Goal: Information Seeking & Learning: Learn about a topic

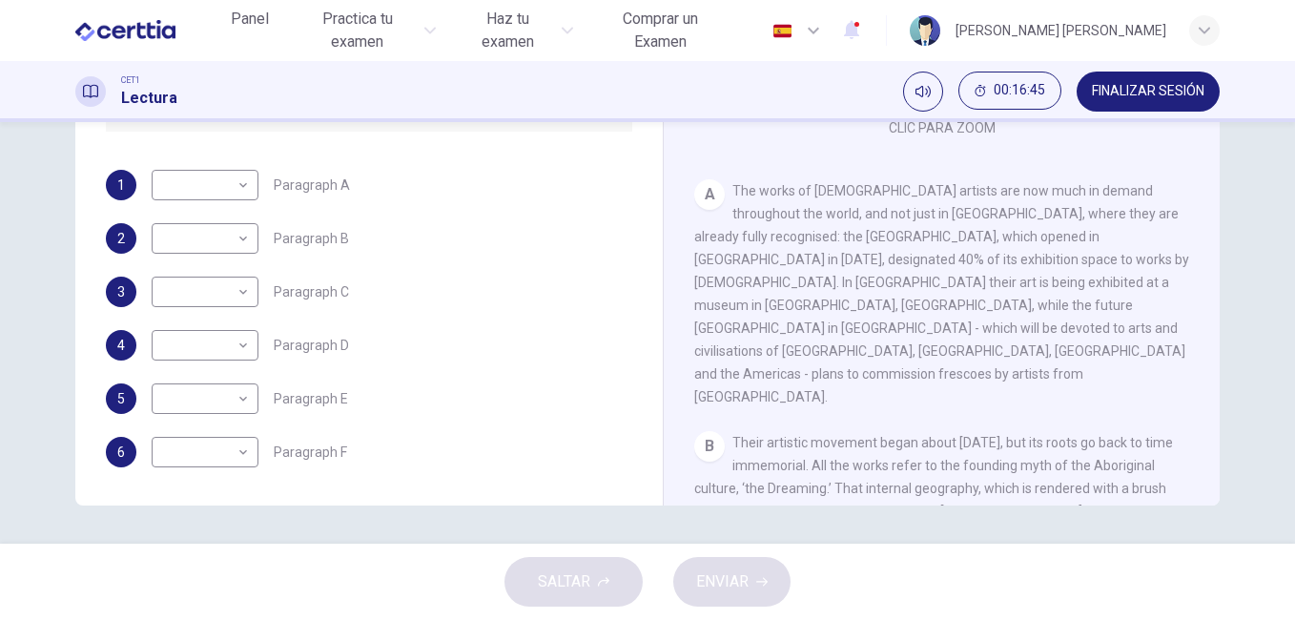
scroll to position [153, 0]
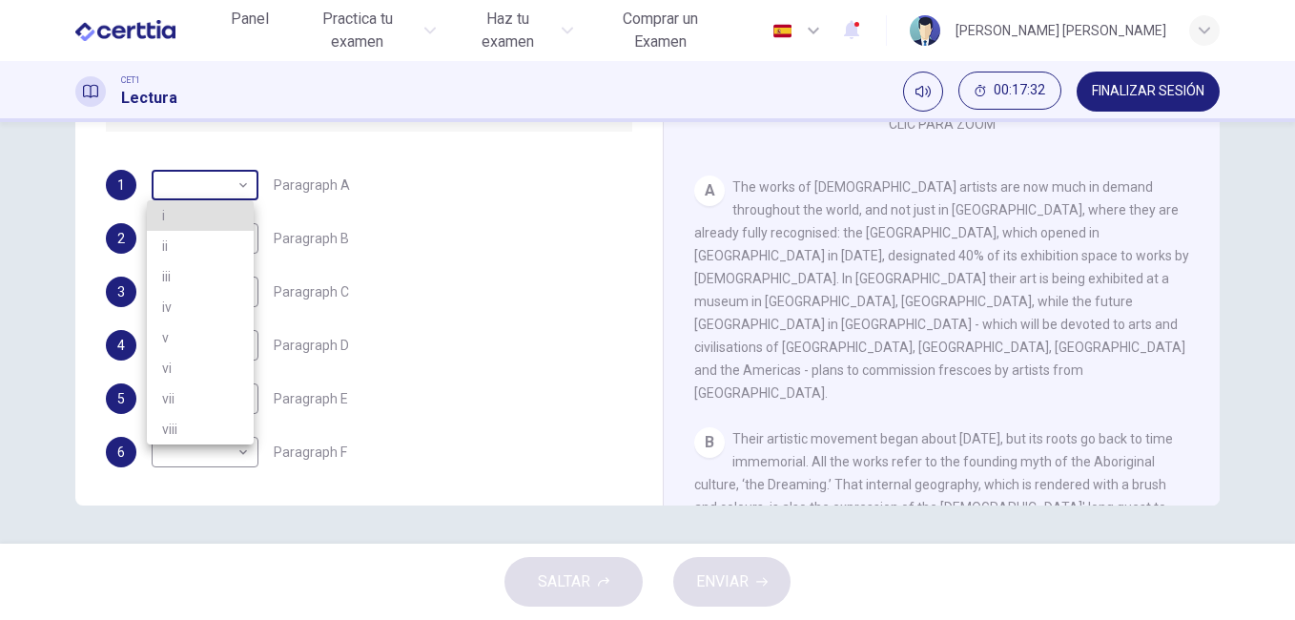
click at [236, 183] on body "Este sitio utiliza cookies, como se explica en nuestra Política de Privacidad .…" at bounding box center [647, 310] width 1295 height 620
drag, startPoint x: 1290, startPoint y: 313, endPoint x: 1284, endPoint y: 251, distance: 62.2
click at [1284, 251] on div at bounding box center [647, 310] width 1295 height 620
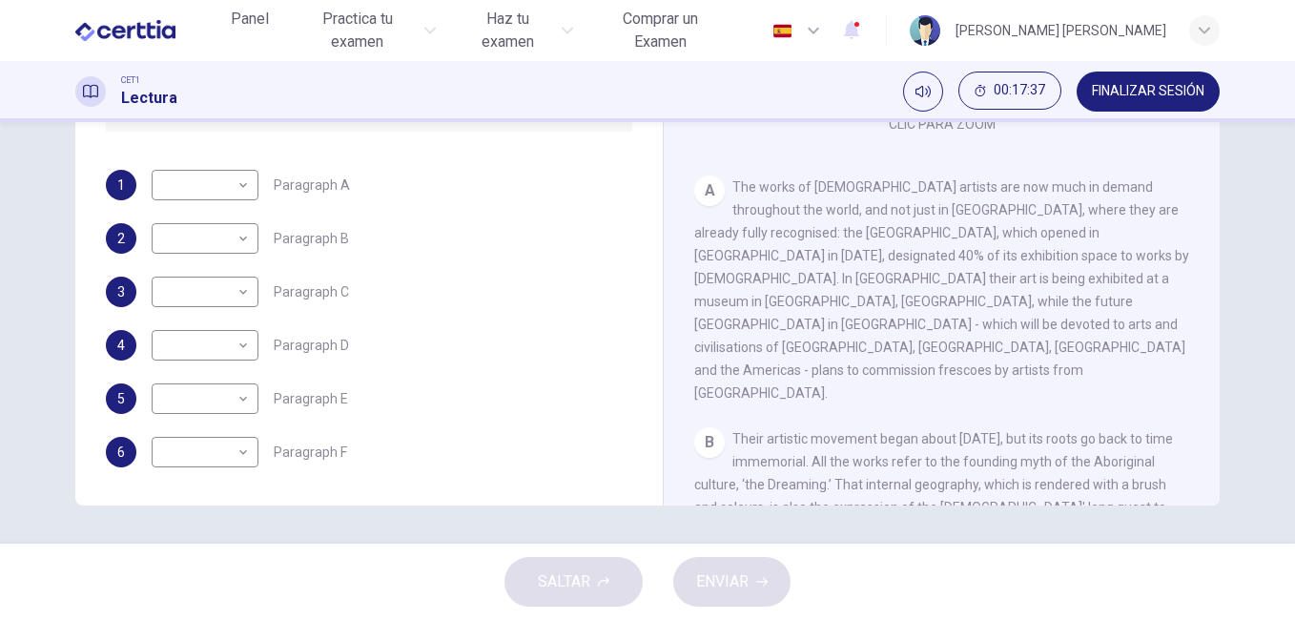
click at [1284, 251] on div "Preguntas 1 - 6 The Reading Passage has eight paragraphs A-H . Choose the most …" at bounding box center [647, 332] width 1295 height 421
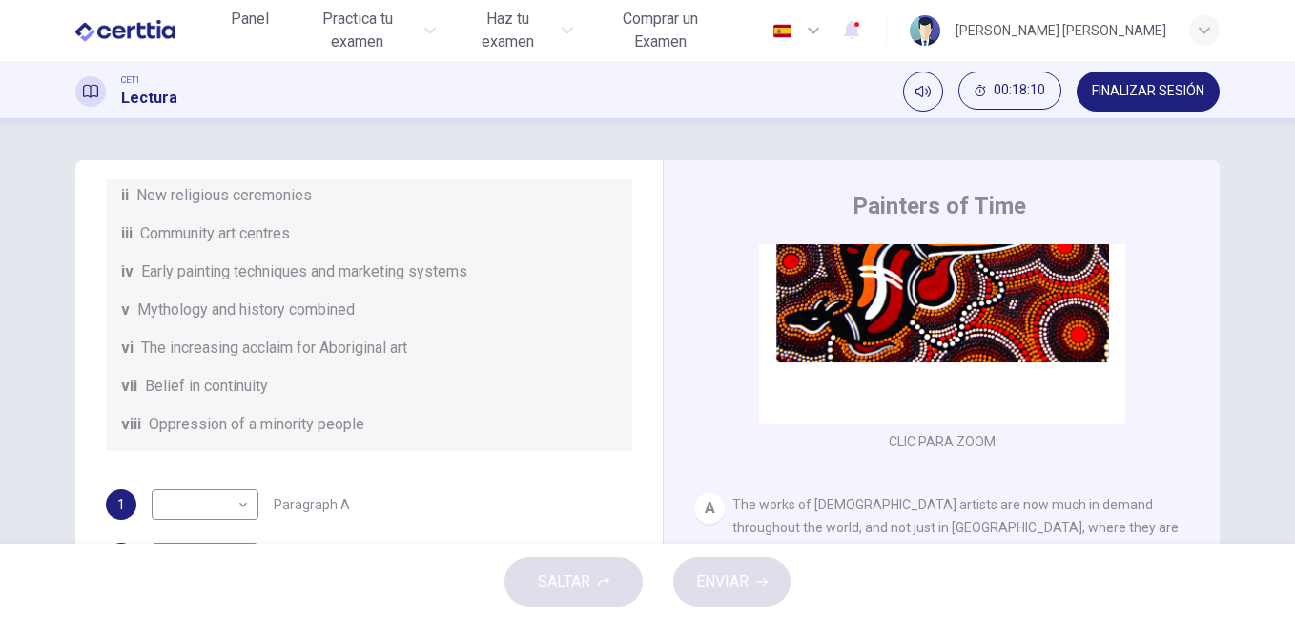
scroll to position [337, 0]
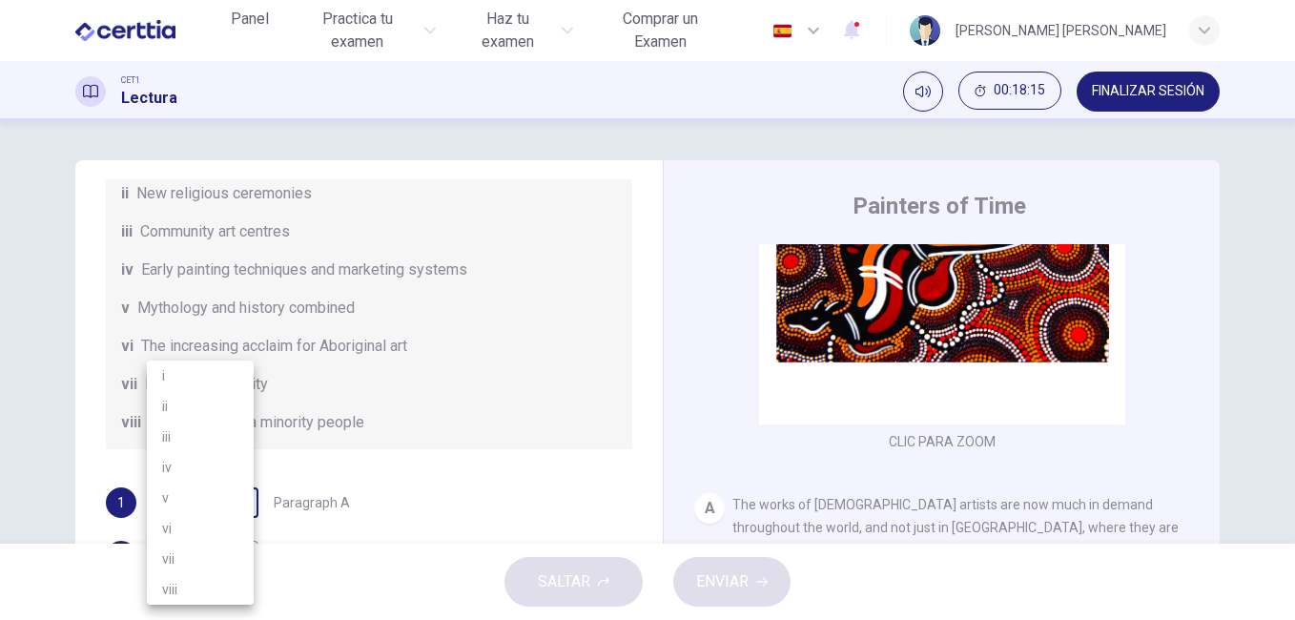
click at [241, 505] on body "Este sitio utiliza cookies, como se explica en nuestra Política de Privacidad .…" at bounding box center [647, 310] width 1295 height 620
click at [197, 527] on li "vi" at bounding box center [200, 528] width 107 height 31
type input "**"
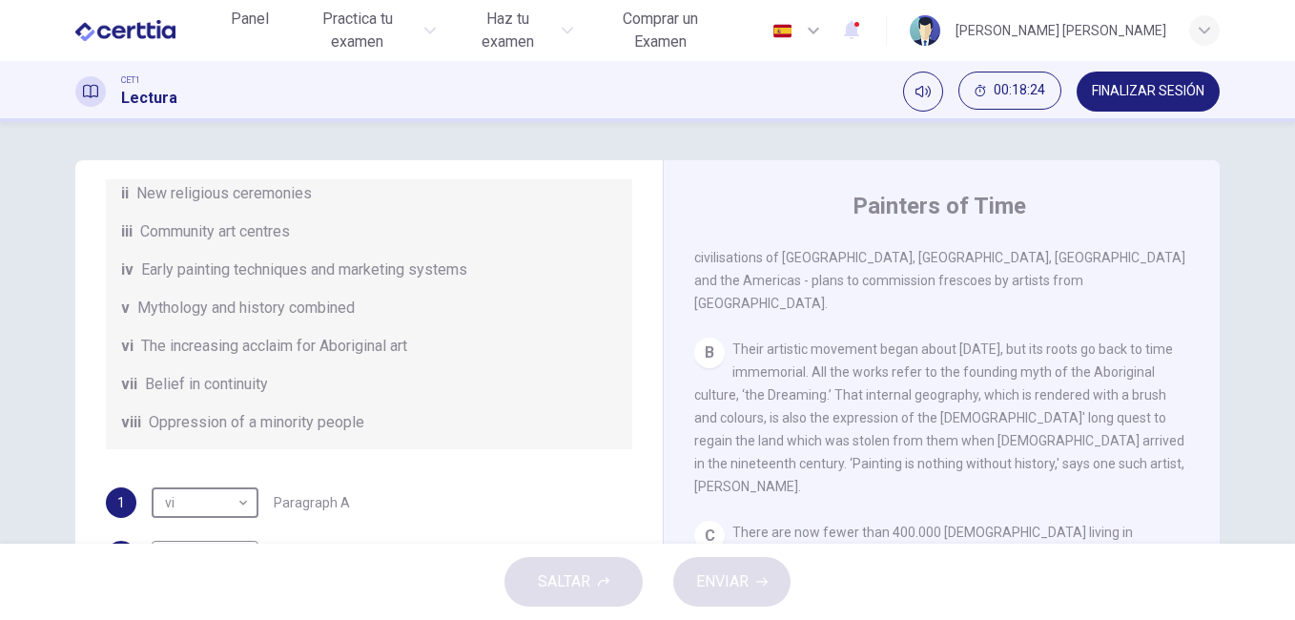
scroll to position [551, 0]
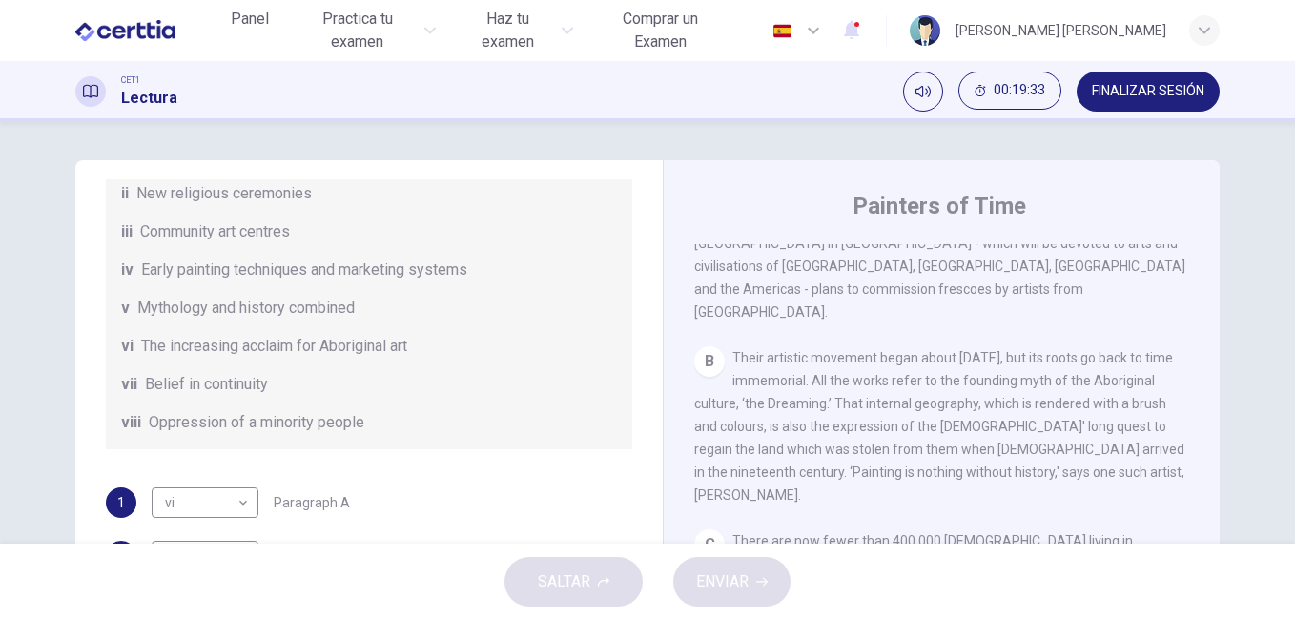
drag, startPoint x: 652, startPoint y: 497, endPoint x: 664, endPoint y: 440, distance: 57.6
click at [664, 440] on div "Preguntas 1 - 6 The Reading Passage has eight paragraphs A-H . Choose the most …" at bounding box center [647, 491] width 1144 height 663
drag, startPoint x: 646, startPoint y: 430, endPoint x: 641, endPoint y: 377, distance: 53.7
click at [641, 377] on div "Preguntas 1 - 6 The Reading Passage has eight paragraphs A-H . Choose the most …" at bounding box center [647, 491] width 1144 height 663
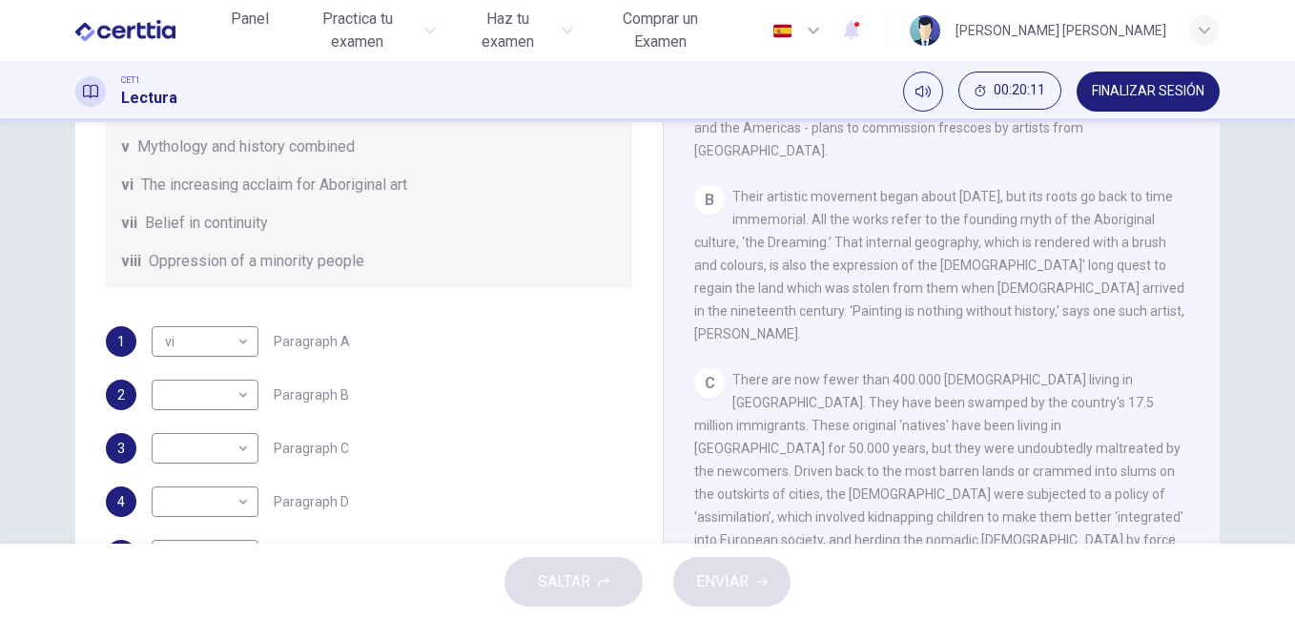
scroll to position [165, 0]
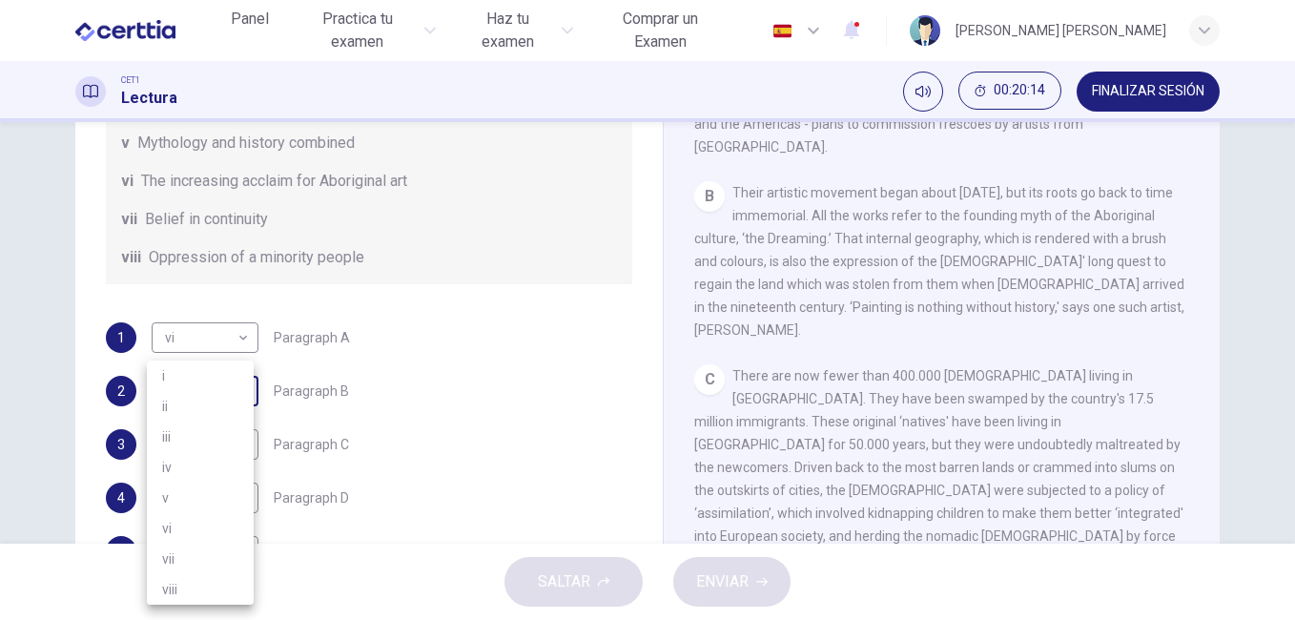
click at [245, 395] on body "Este sitio utiliza cookies, como se explica en nuestra Política de Privacidad .…" at bounding box center [647, 310] width 1295 height 620
click at [197, 492] on li "v" at bounding box center [200, 497] width 107 height 31
type input "*"
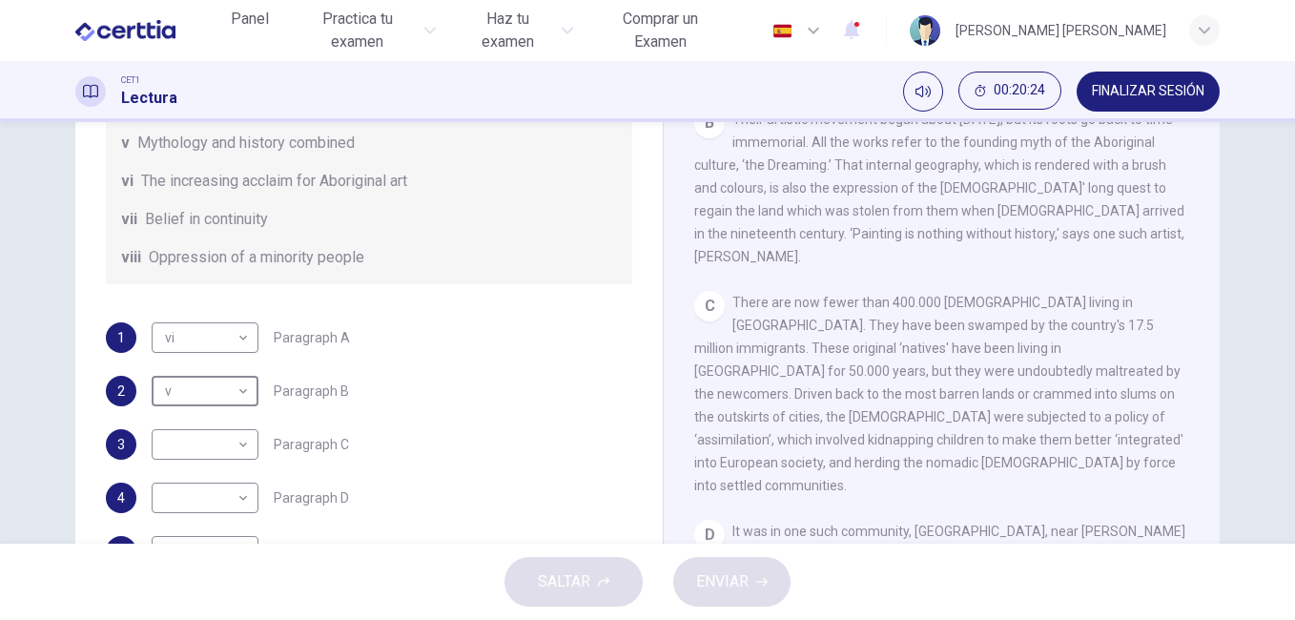
scroll to position [628, 0]
click at [239, 445] on body "Este sitio utiliza cookies, como se explica en nuestra Política de Privacidad .…" at bounding box center [647, 310] width 1295 height 620
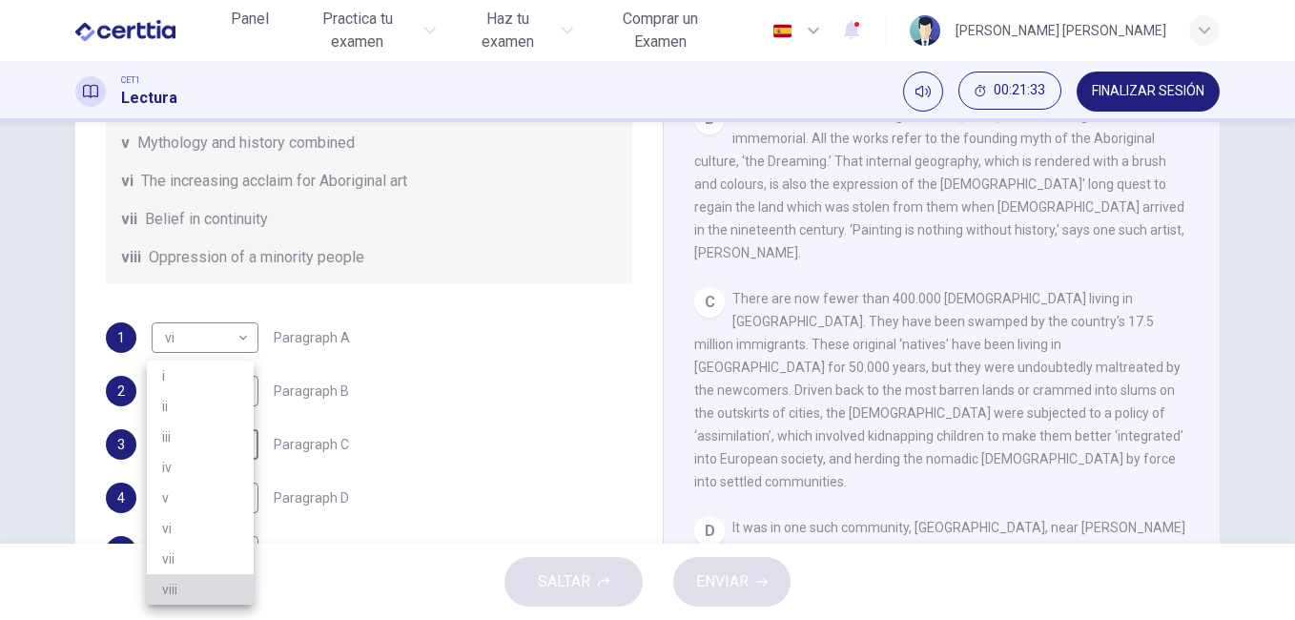
click at [194, 591] on li "viii" at bounding box center [200, 589] width 107 height 31
type input "****"
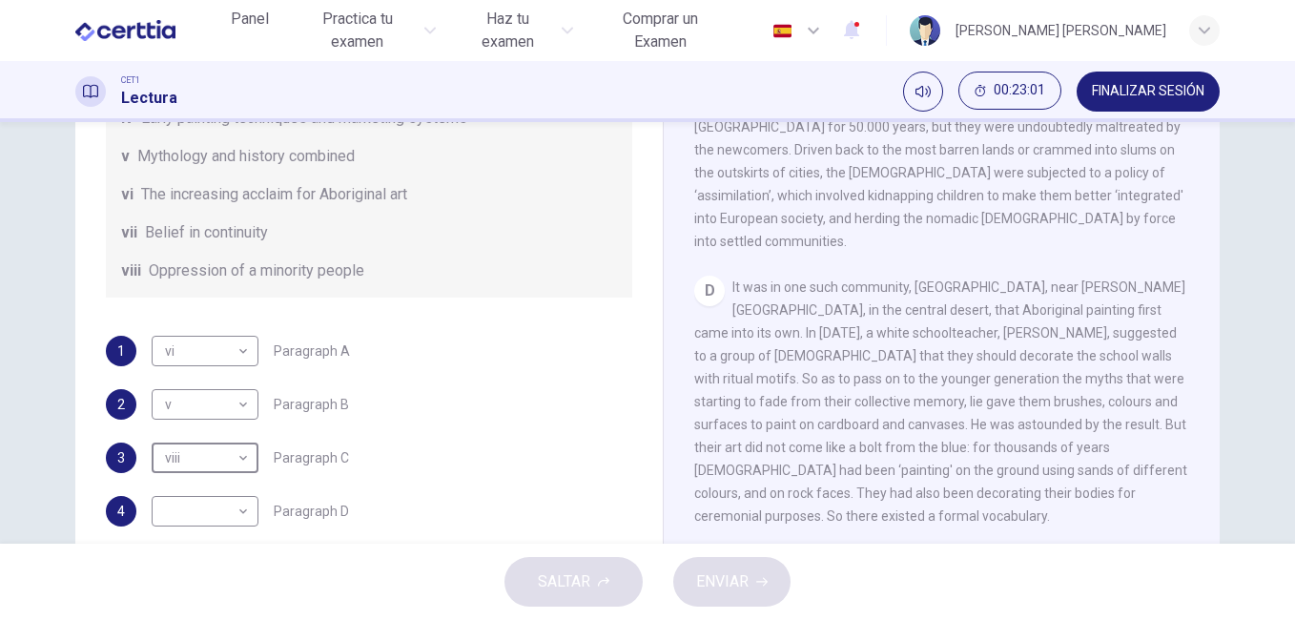
scroll to position [337, 0]
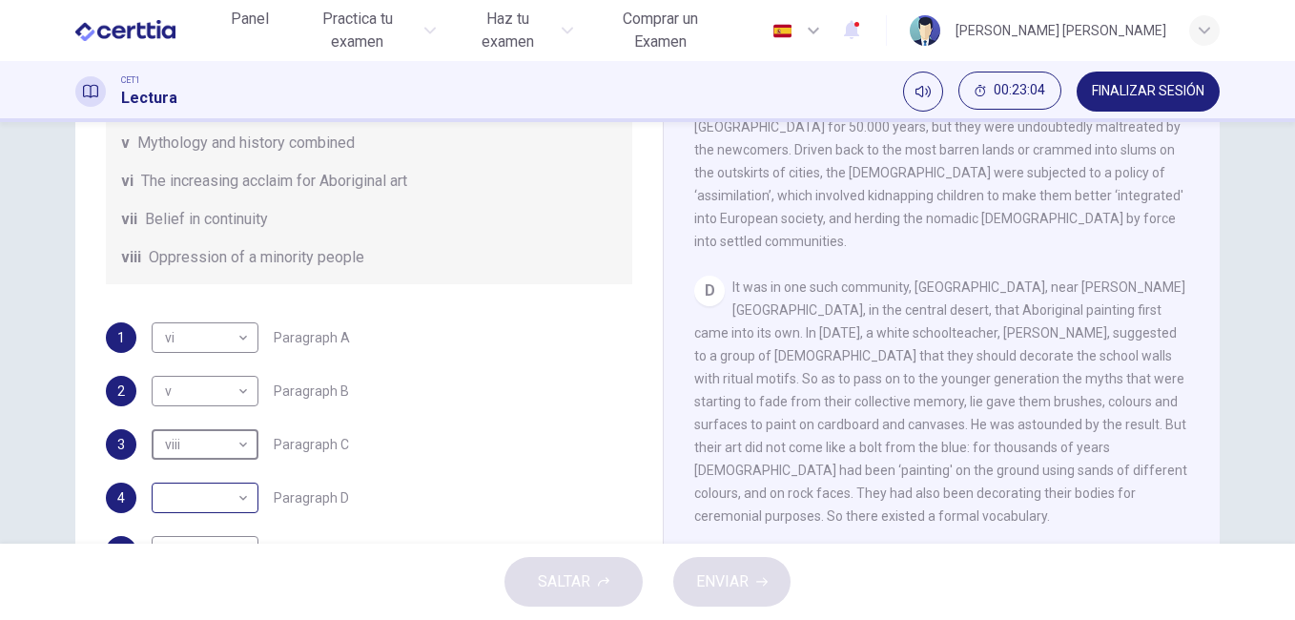
click at [240, 496] on body "Este sitio utiliza cookies, como se explica en nuestra Política de Privacidad .…" at bounding box center [647, 310] width 1295 height 620
click at [233, 468] on li "iv" at bounding box center [200, 467] width 107 height 31
type input "**"
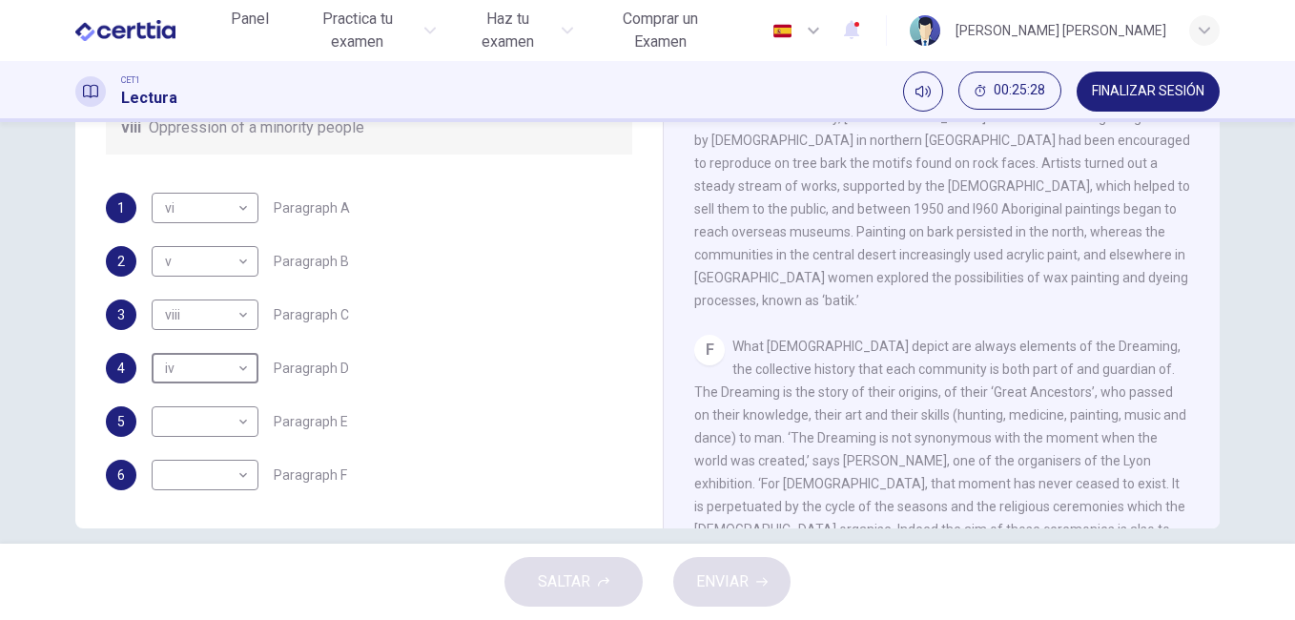
scroll to position [317, 0]
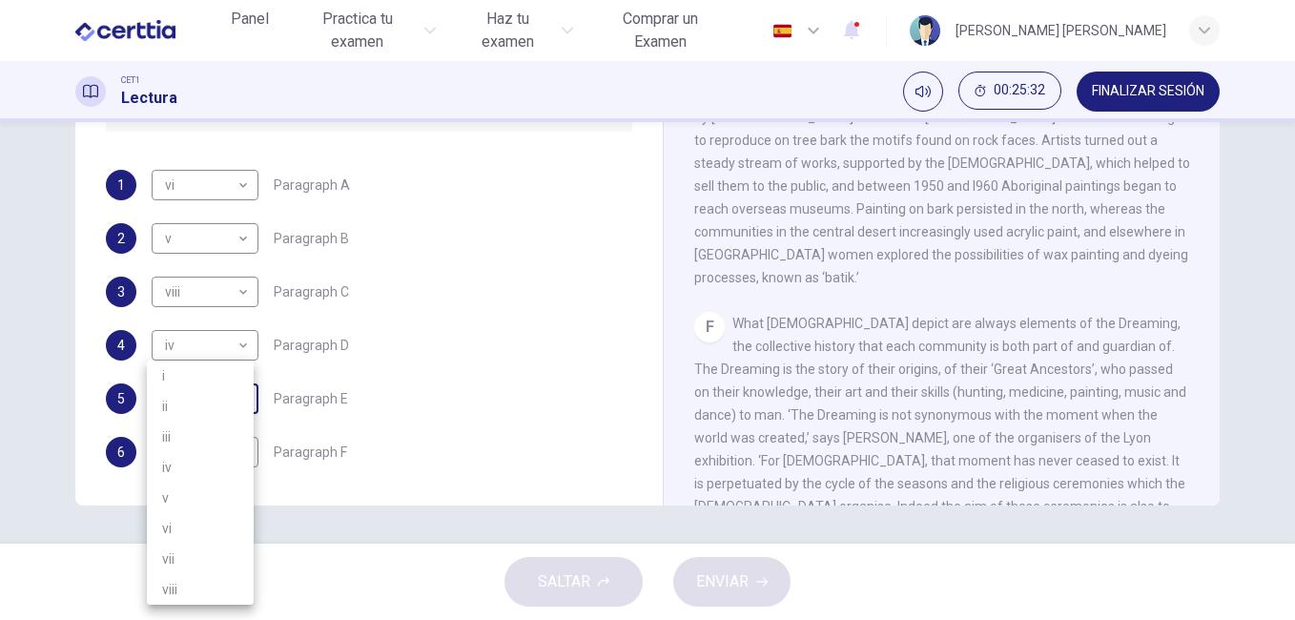
click at [237, 399] on body "Este sitio utiliza cookies, como se explica en nuestra Política de Privacidad .…" at bounding box center [647, 310] width 1295 height 620
click at [196, 436] on li "iii" at bounding box center [200, 436] width 107 height 31
type input "***"
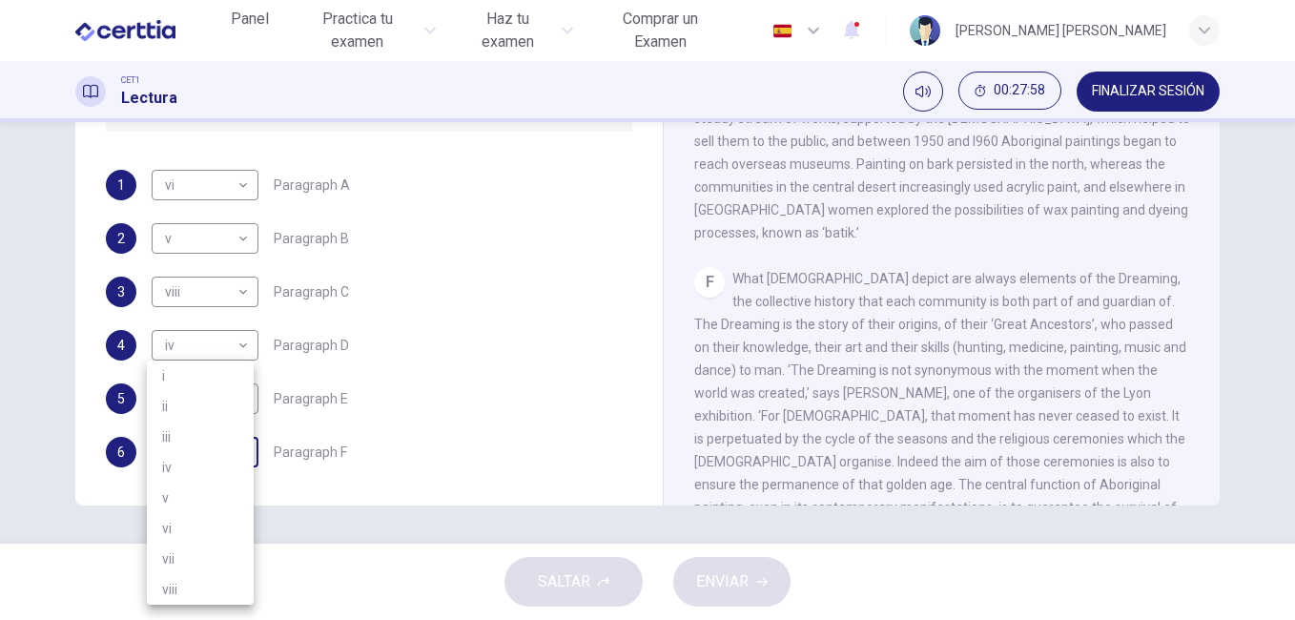
click at [234, 455] on body "Este sitio utiliza cookies, como se explica en nuestra Política de Privacidad .…" at bounding box center [647, 310] width 1295 height 620
click at [185, 554] on li "vii" at bounding box center [200, 558] width 107 height 31
type input "***"
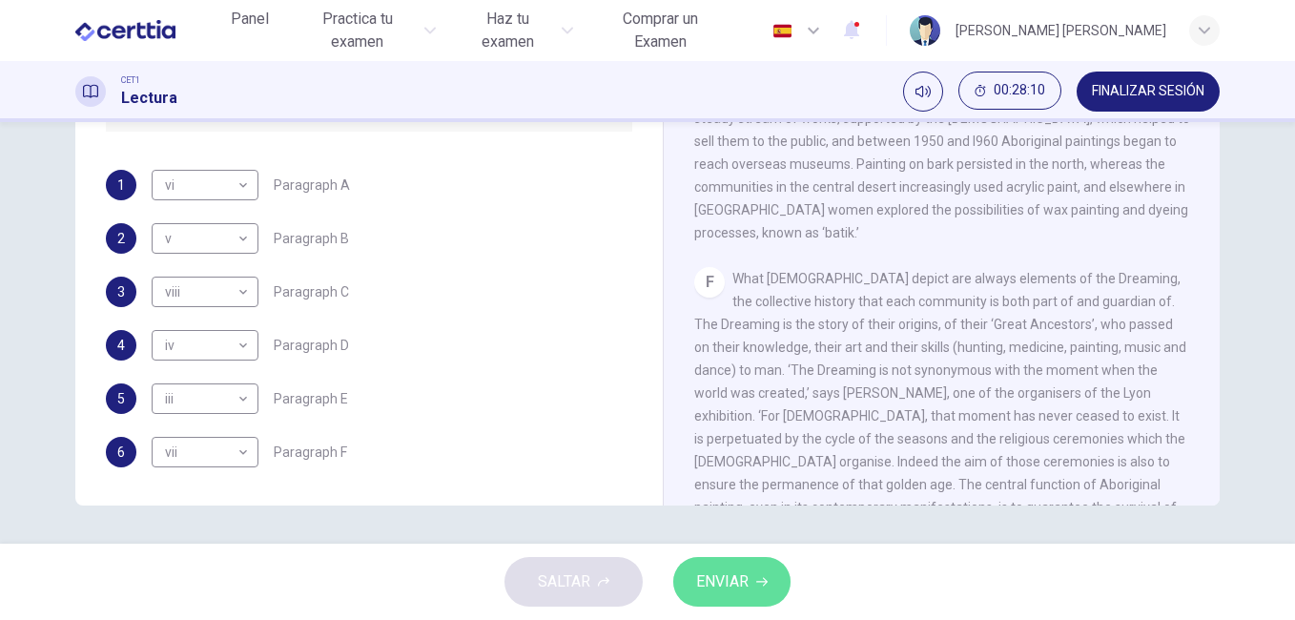
click at [756, 580] on icon "button" at bounding box center [761, 581] width 11 height 11
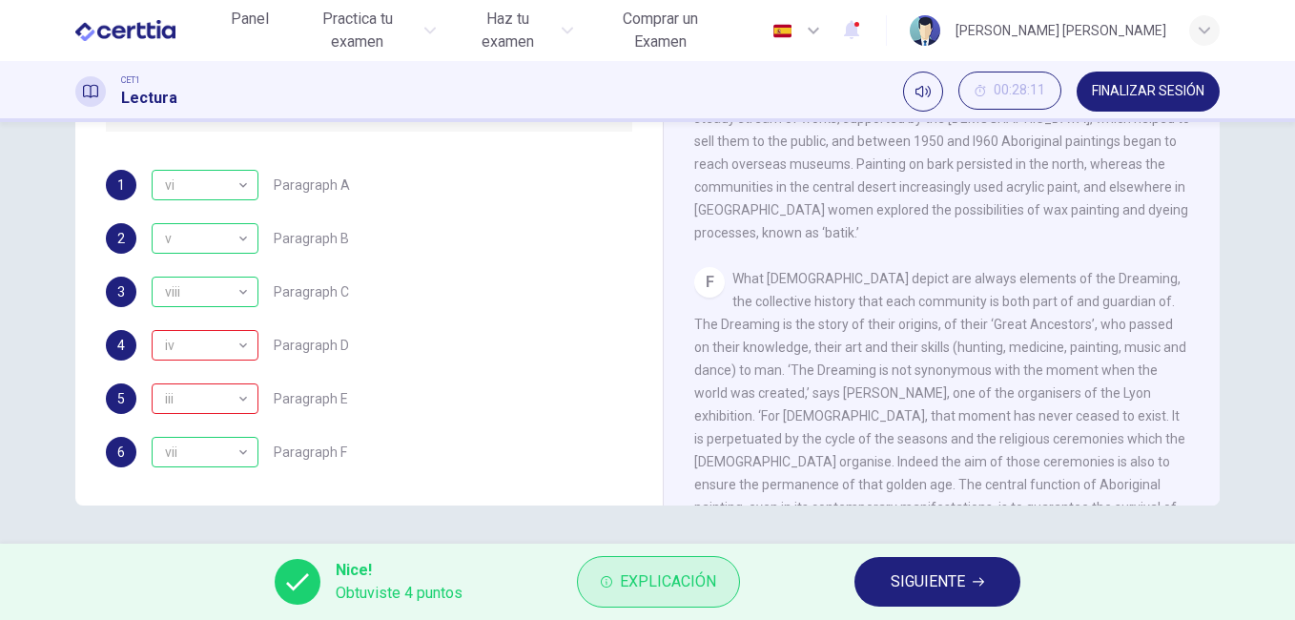
click at [690, 587] on span "Explicación" at bounding box center [668, 581] width 96 height 27
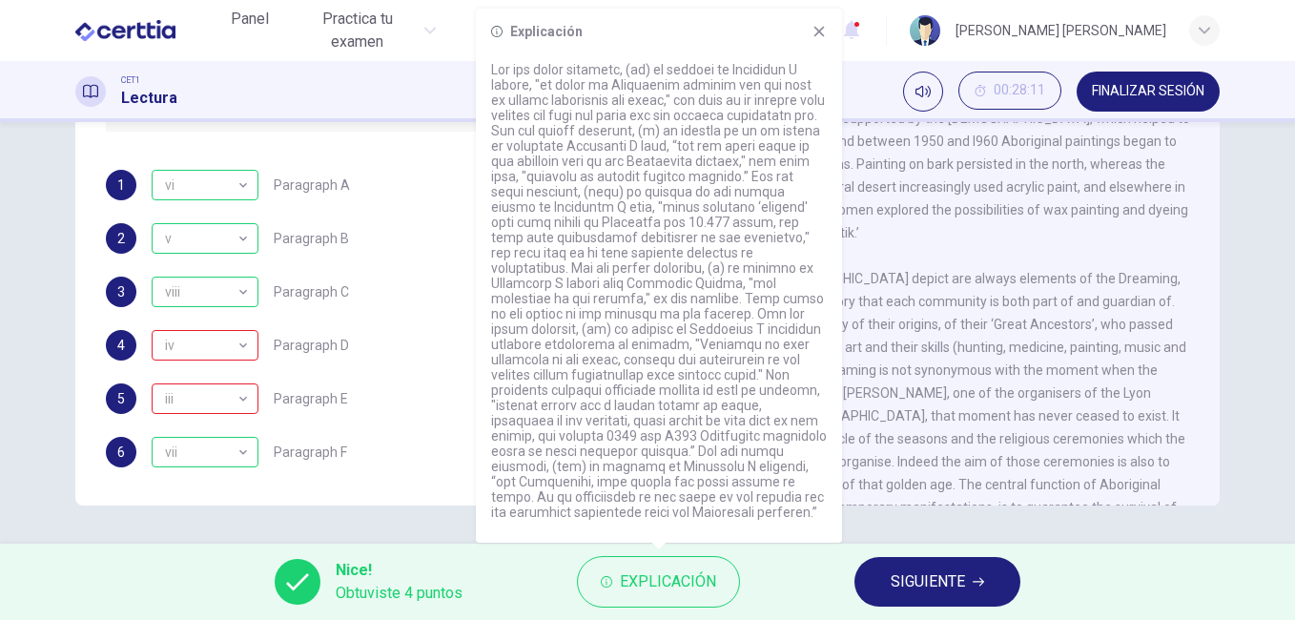
click at [1056, 579] on div "Nice! Obtuviste 4 puntos Explicación SIGUIENTE" at bounding box center [647, 581] width 1295 height 76
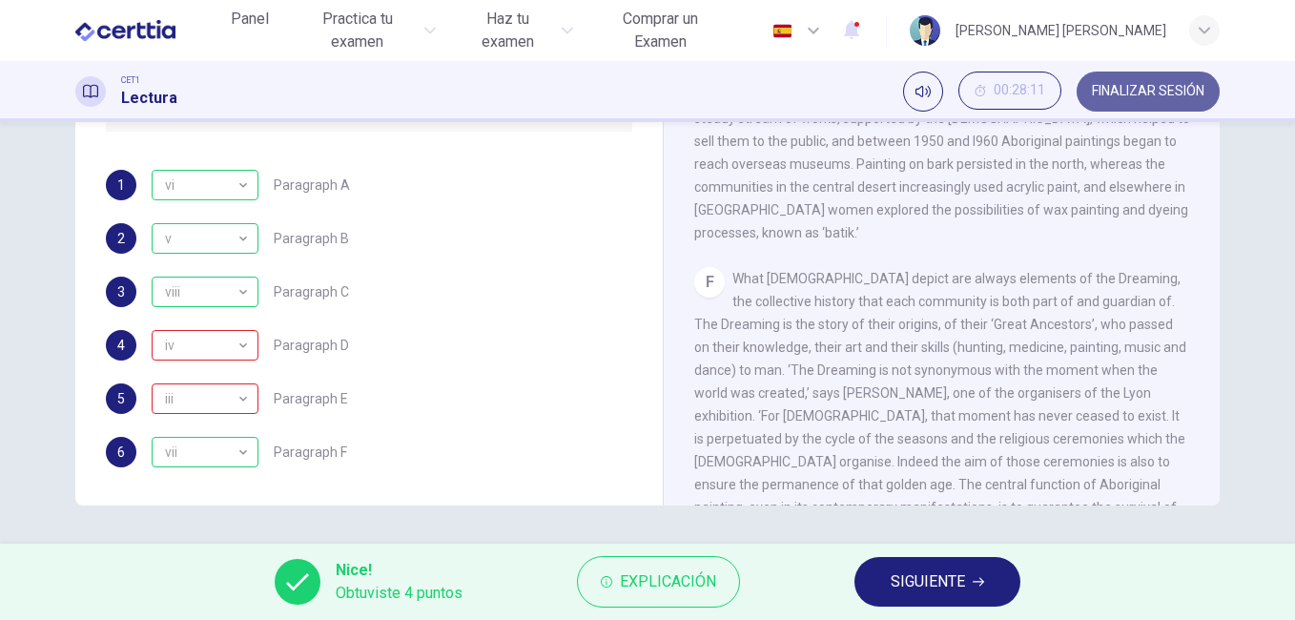
click at [1170, 92] on span "FINALIZAR SESIÓN" at bounding box center [1148, 91] width 112 height 15
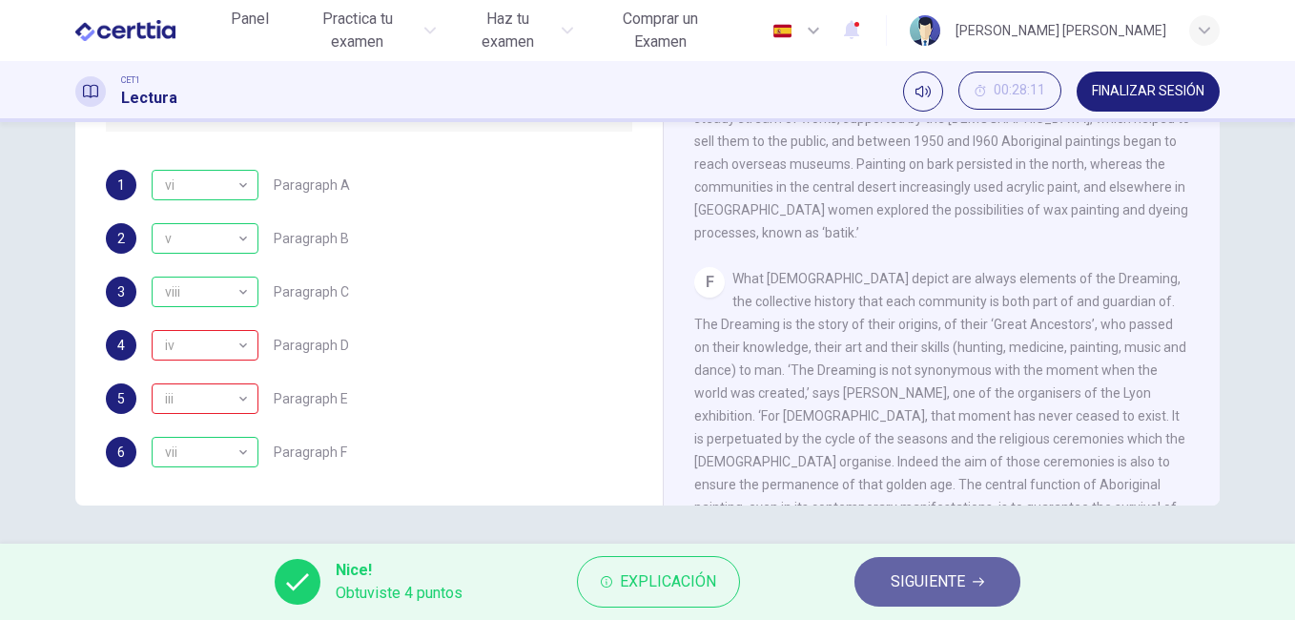
click at [971, 583] on button "SIGUIENTE" at bounding box center [937, 582] width 166 height 50
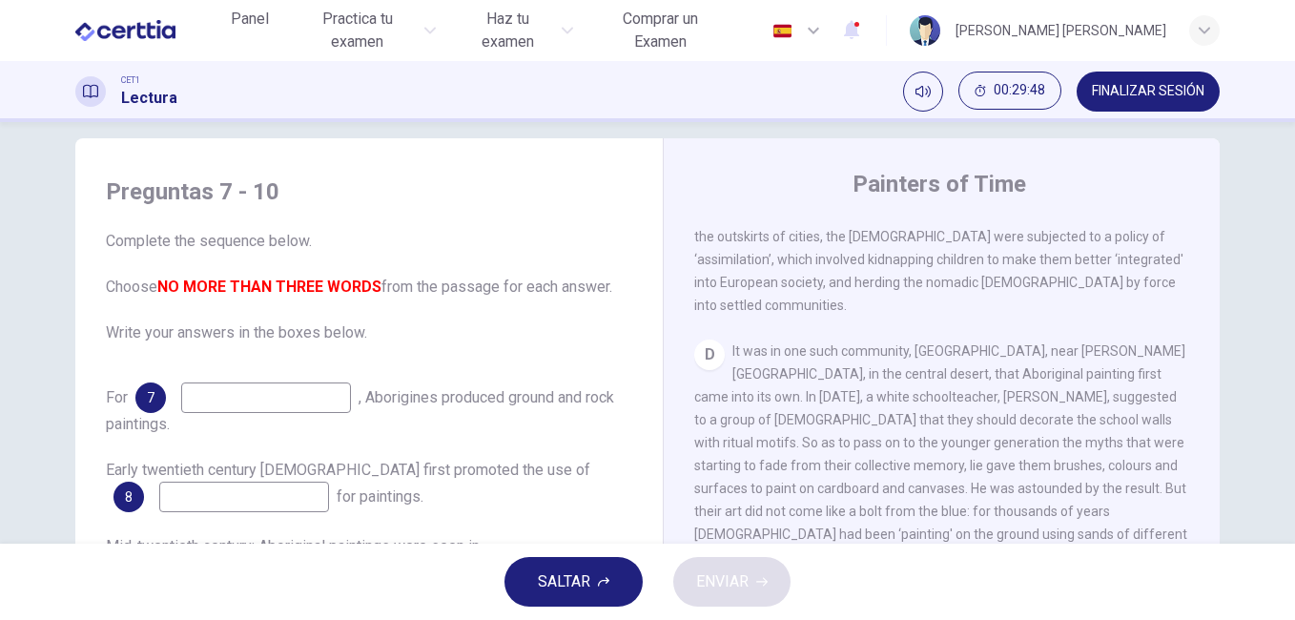
scroll to position [951, 0]
click at [252, 399] on input at bounding box center [266, 397] width 170 height 31
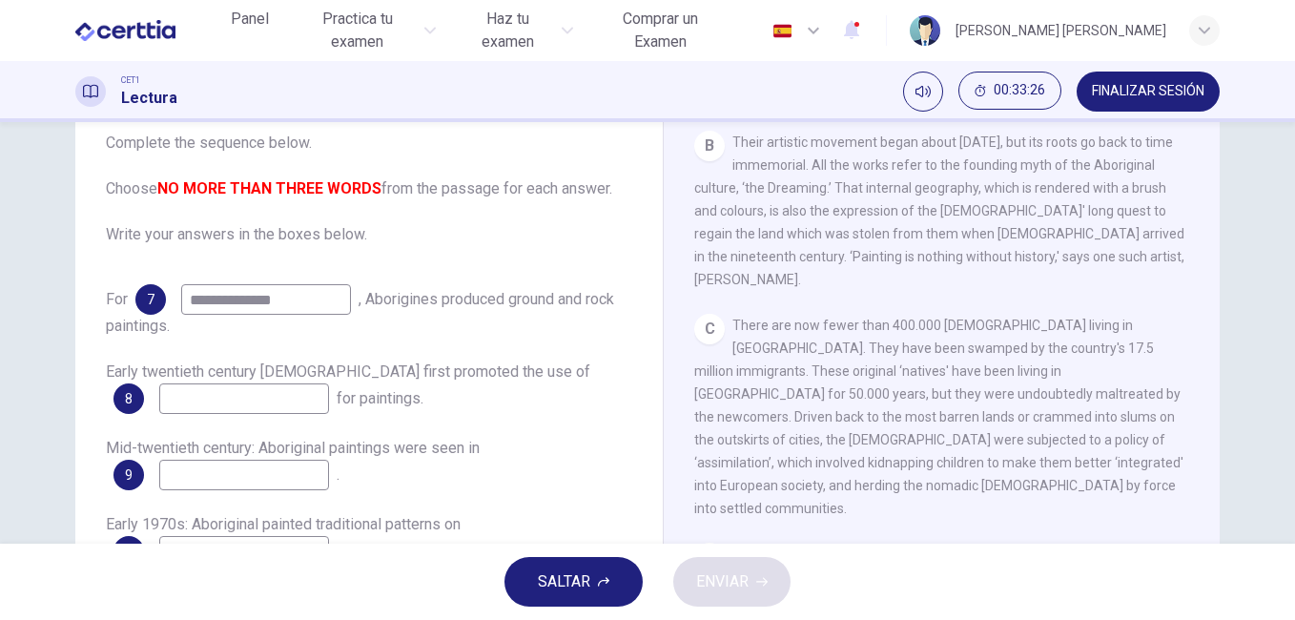
scroll to position [651, 0]
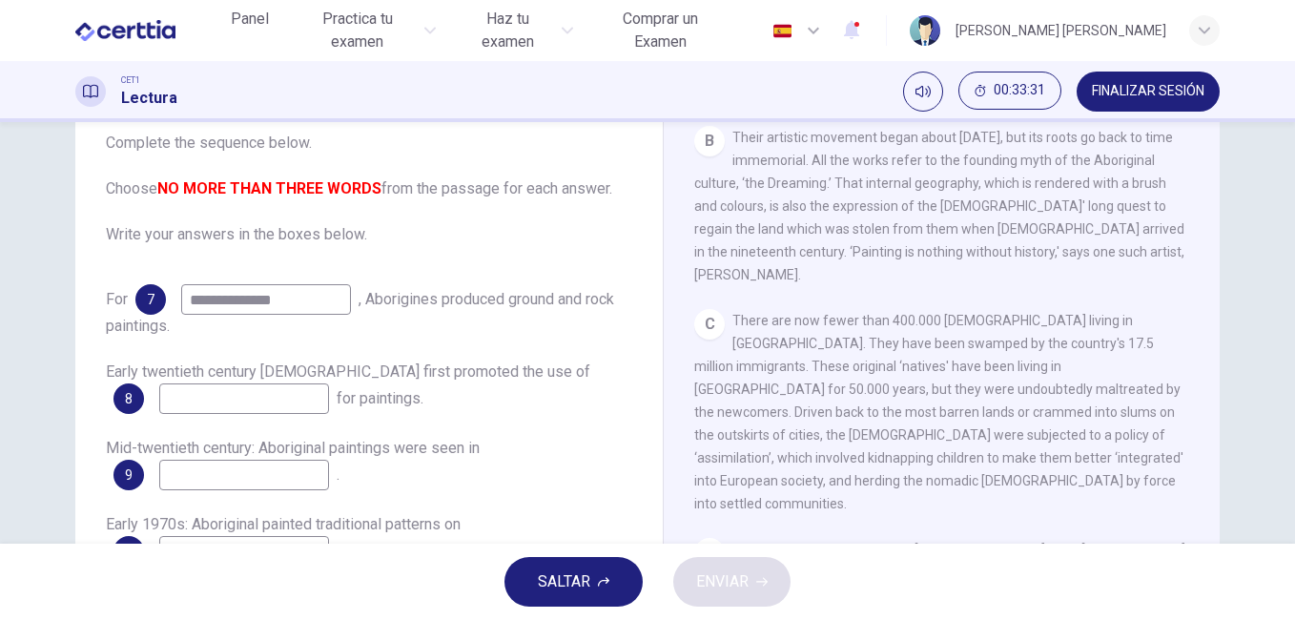
type input "**********"
click at [1178, 384] on div "CLIC PARA ZOOM Clic para zoom A The works of [DEMOGRAPHIC_DATA] artists are now…" at bounding box center [954, 413] width 521 height 579
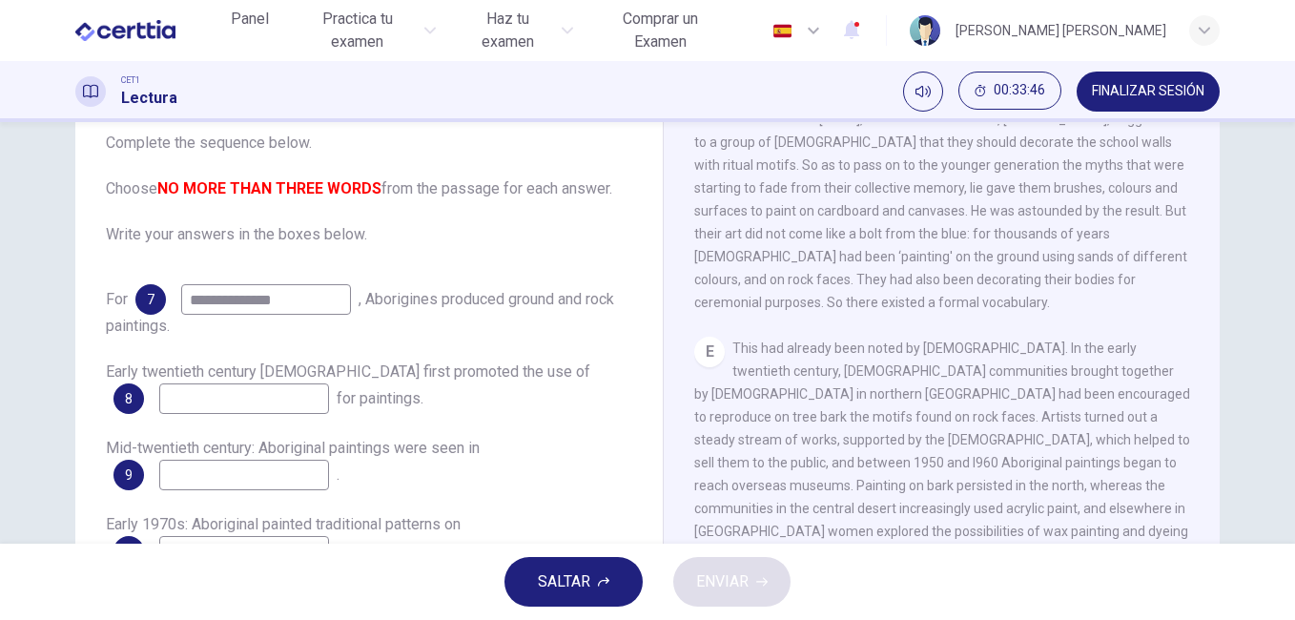
scroll to position [1131, 0]
click at [1211, 428] on div "Painters of Time CLIC PARA ZOOM Clic para zoom A The works of [DEMOGRAPHIC_DATA…" at bounding box center [941, 386] width 557 height 693
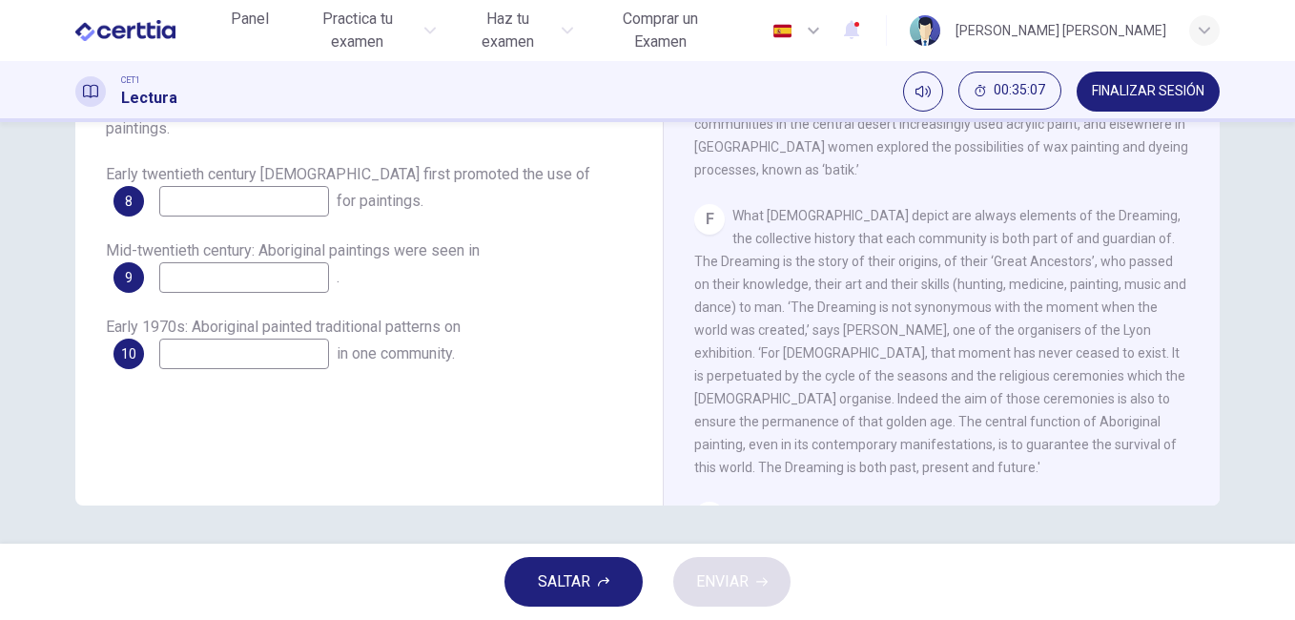
scroll to position [1318, 0]
click at [290, 205] on input at bounding box center [244, 201] width 170 height 31
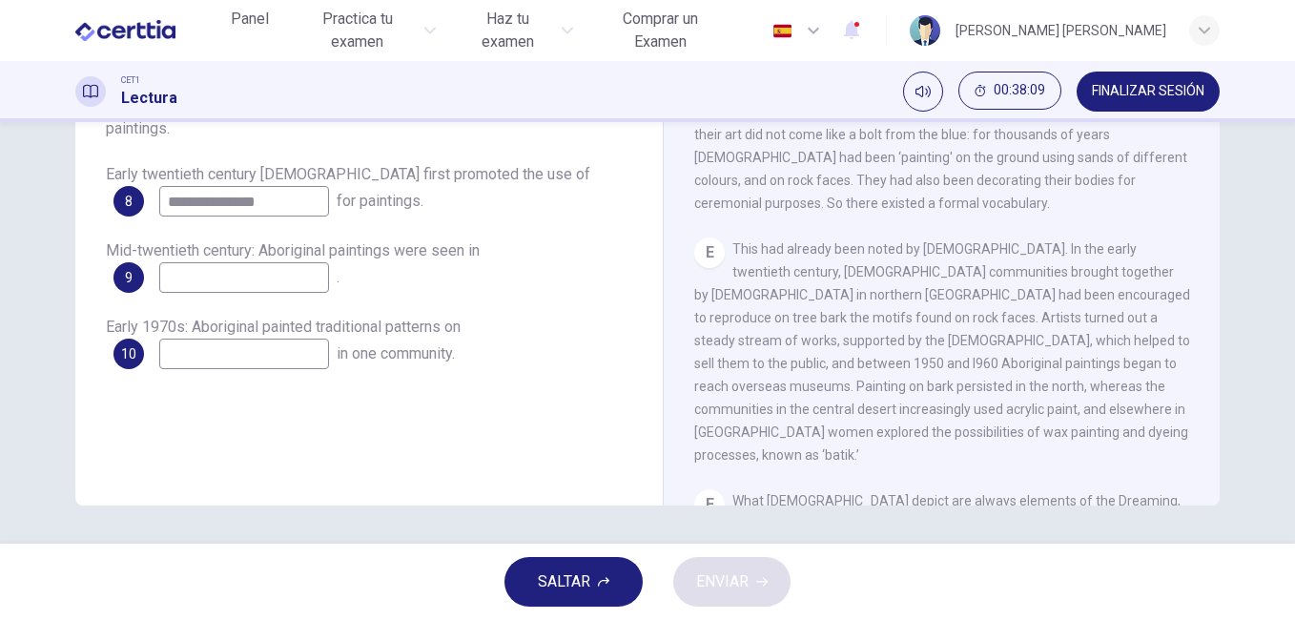
scroll to position [1025, 0]
type input "*"
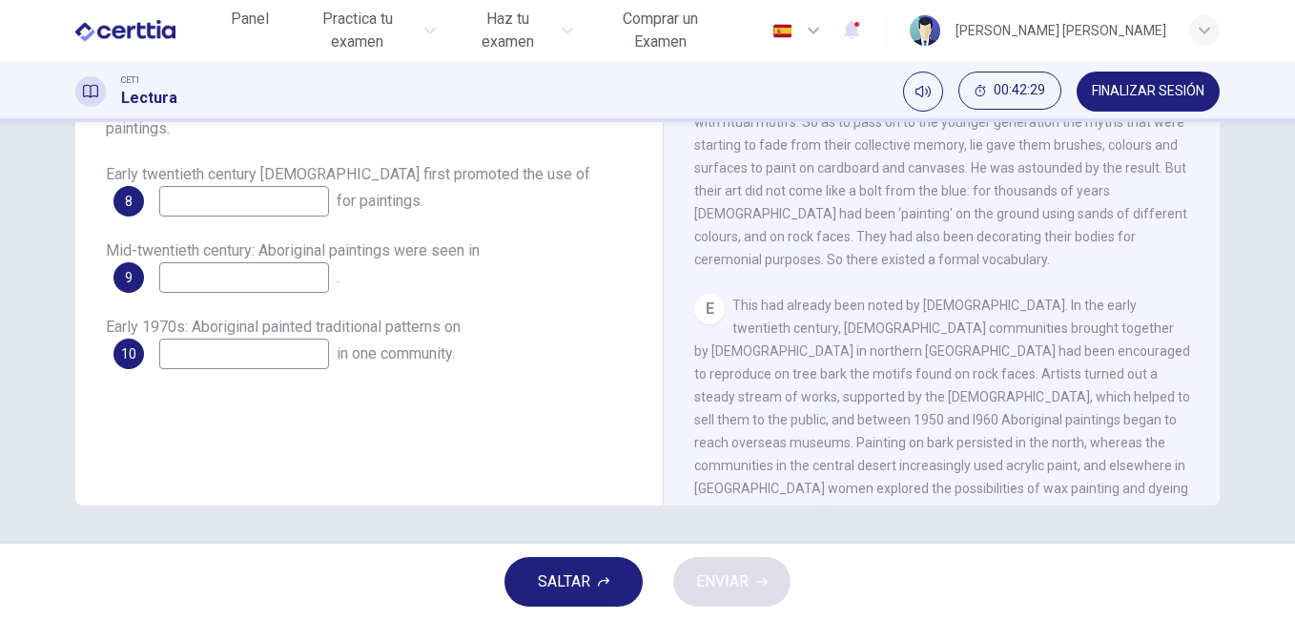
scroll to position [980, 0]
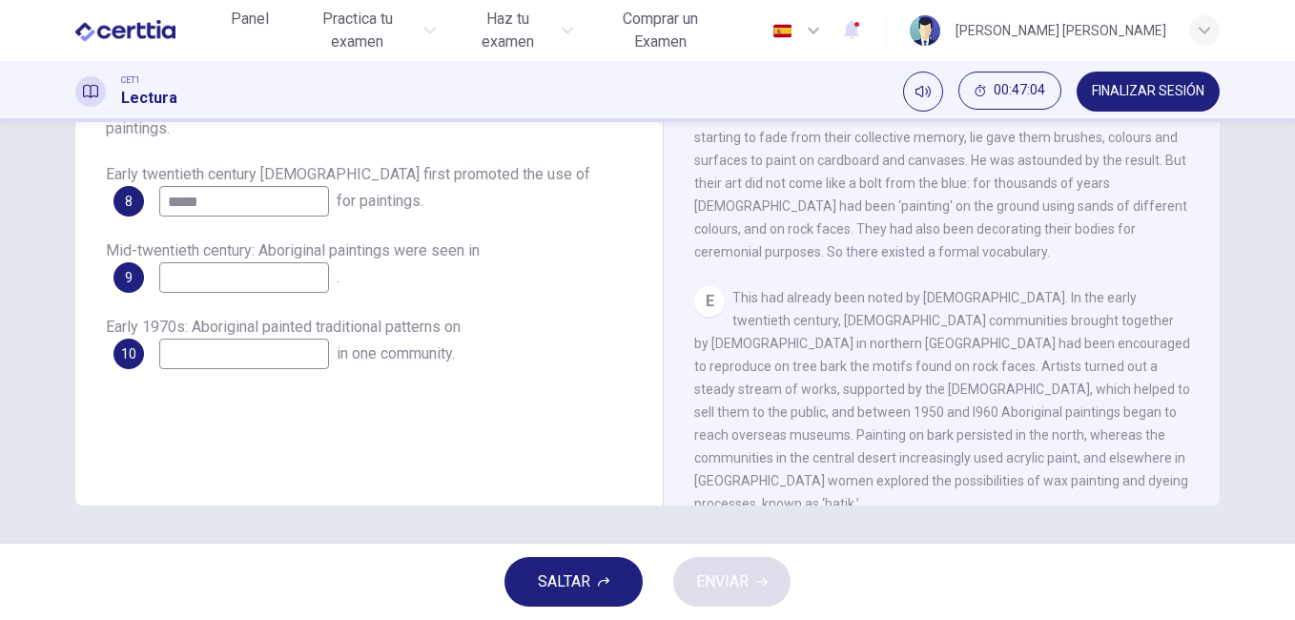
type input "*****"
drag, startPoint x: 213, startPoint y: 279, endPoint x: 201, endPoint y: 286, distance: 13.2
click at [201, 286] on input at bounding box center [244, 277] width 170 height 31
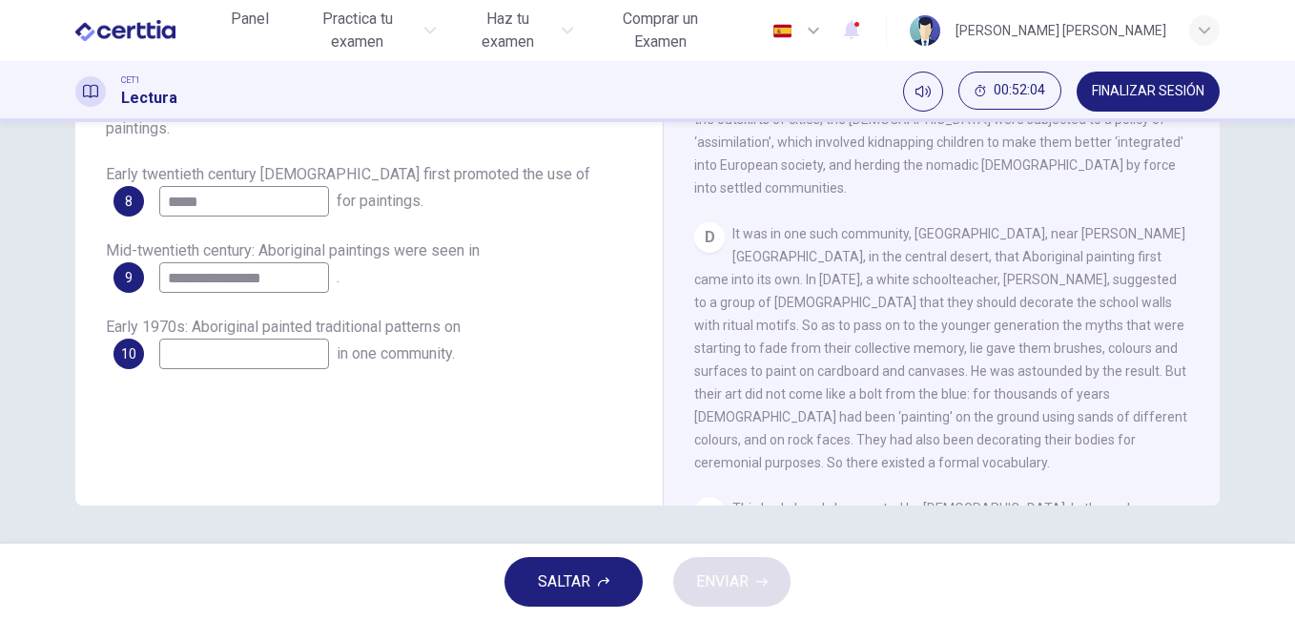
scroll to position [787, 0]
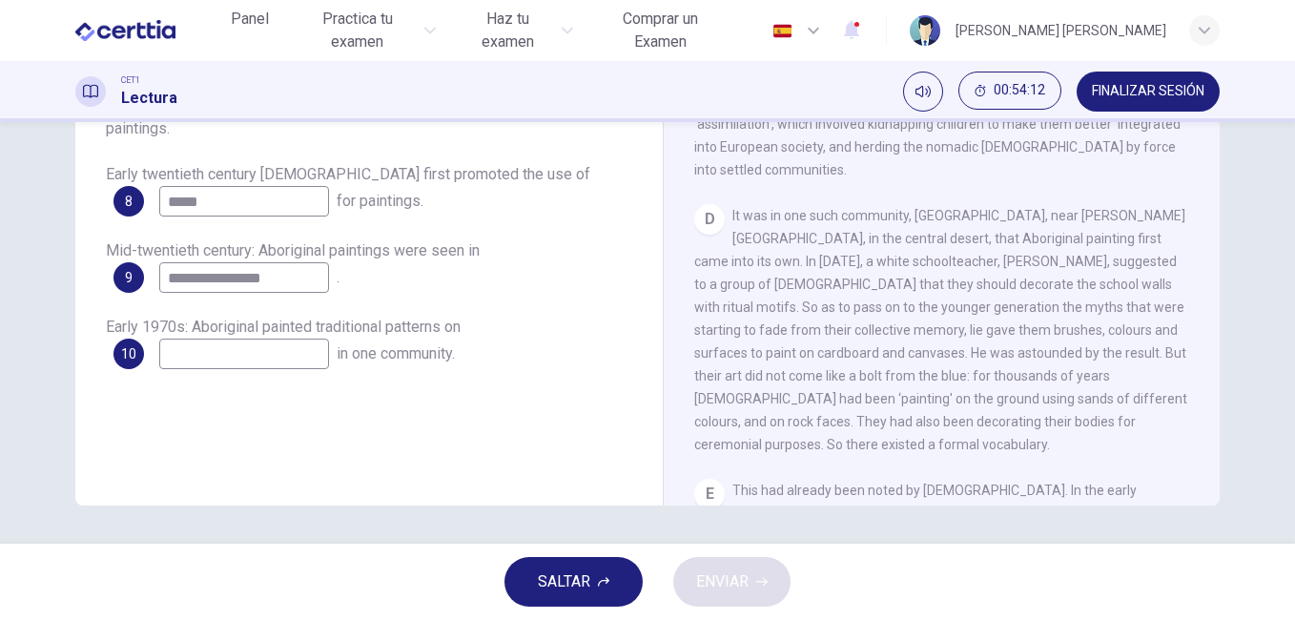
type input "**********"
click at [226, 357] on input at bounding box center [244, 353] width 170 height 31
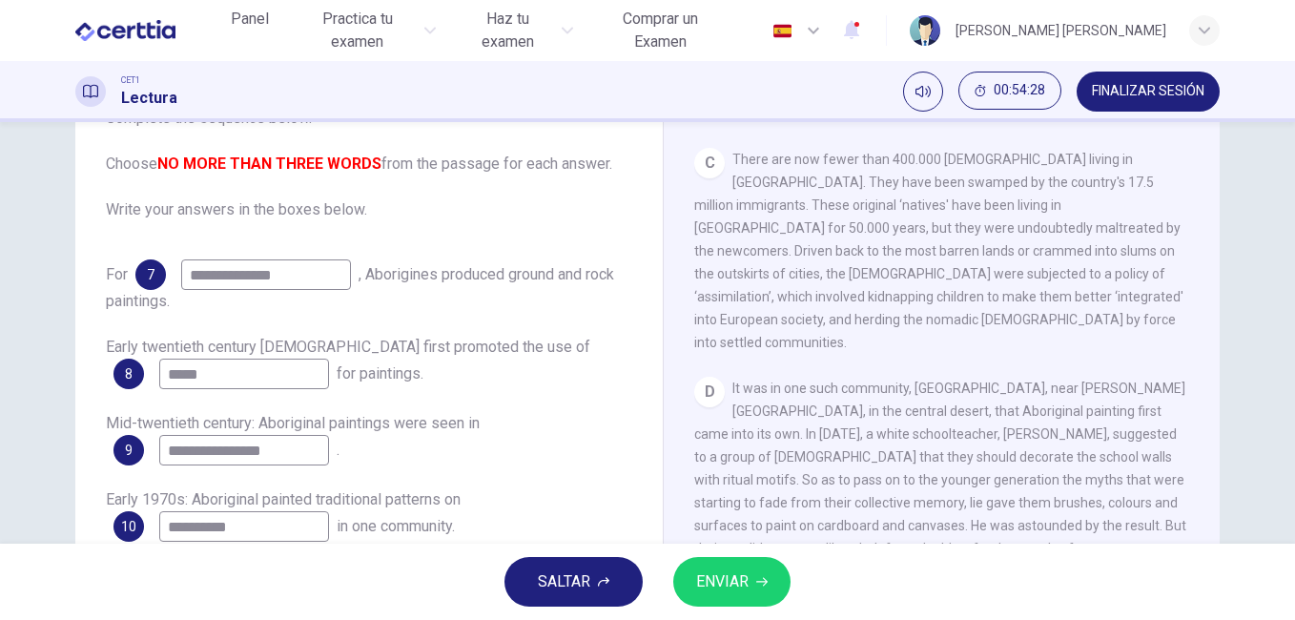
scroll to position [317, 0]
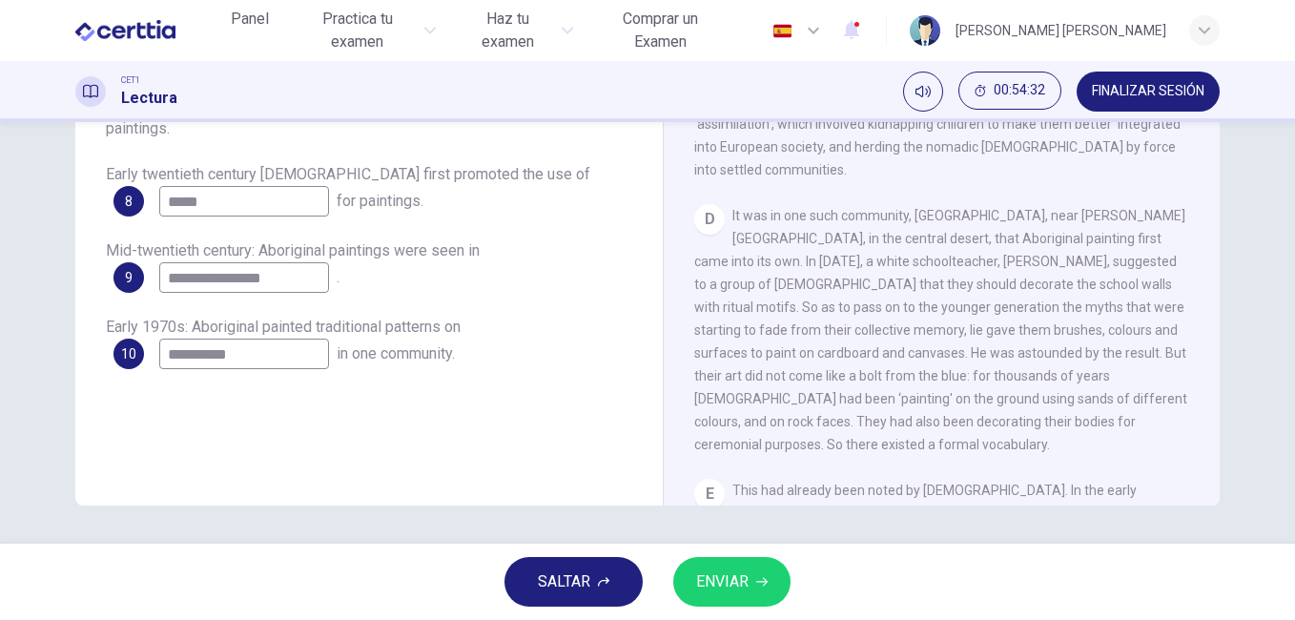
type input "**********"
click at [768, 581] on button "ENVIAR" at bounding box center [731, 582] width 117 height 50
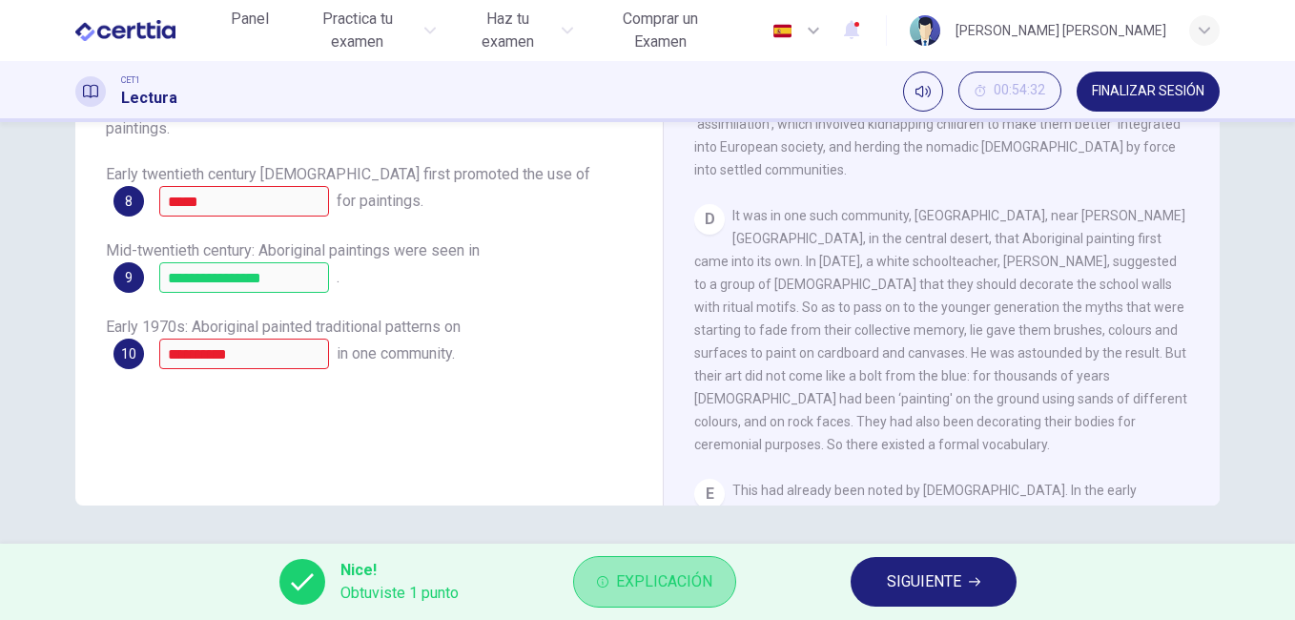
click at [667, 594] on span "Explicación" at bounding box center [664, 581] width 96 height 27
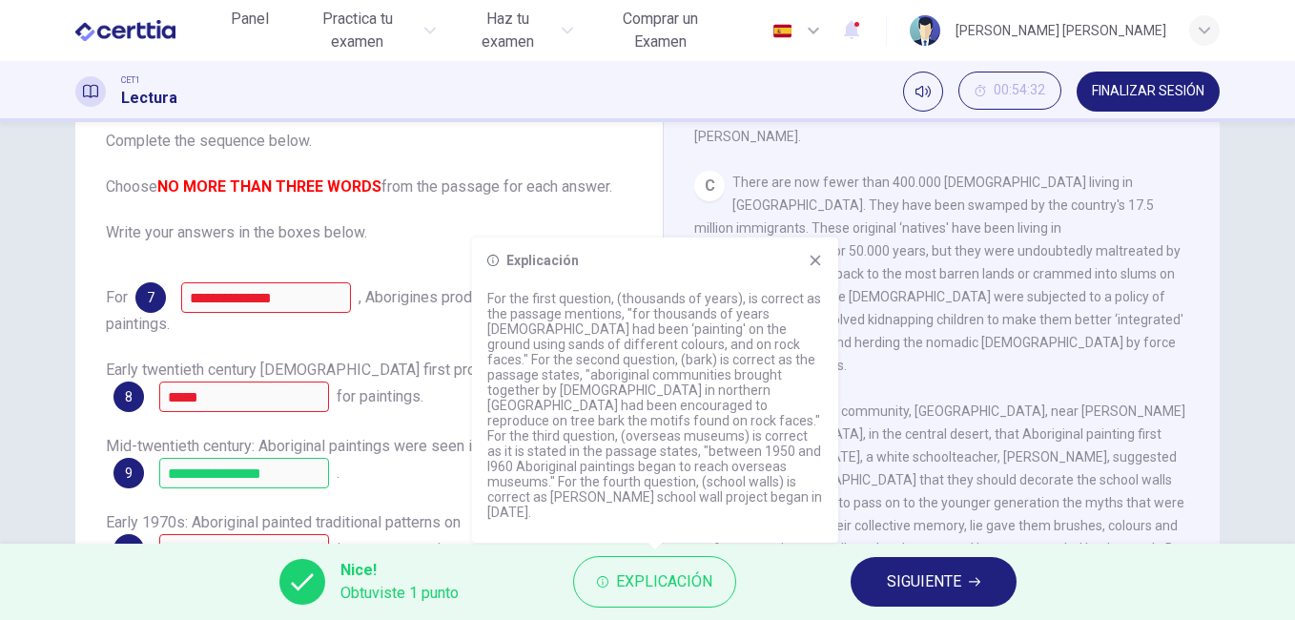
scroll to position [124, 0]
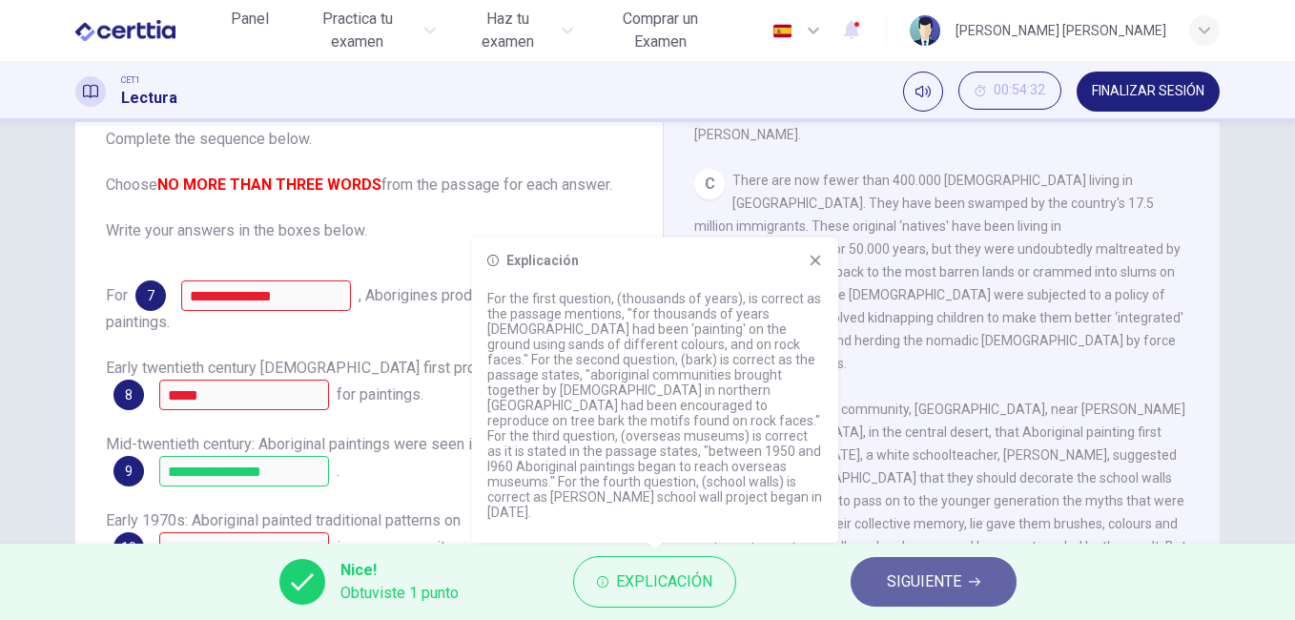
click at [936, 582] on span "SIGUIENTE" at bounding box center [924, 581] width 74 height 27
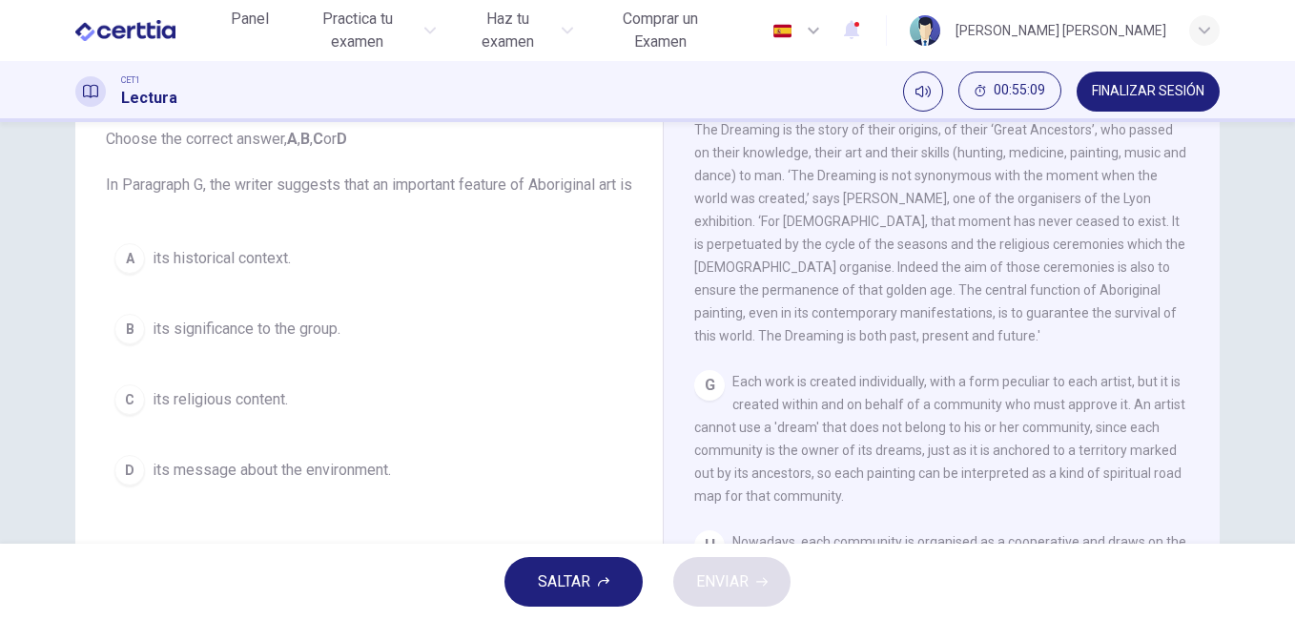
scroll to position [1644, 0]
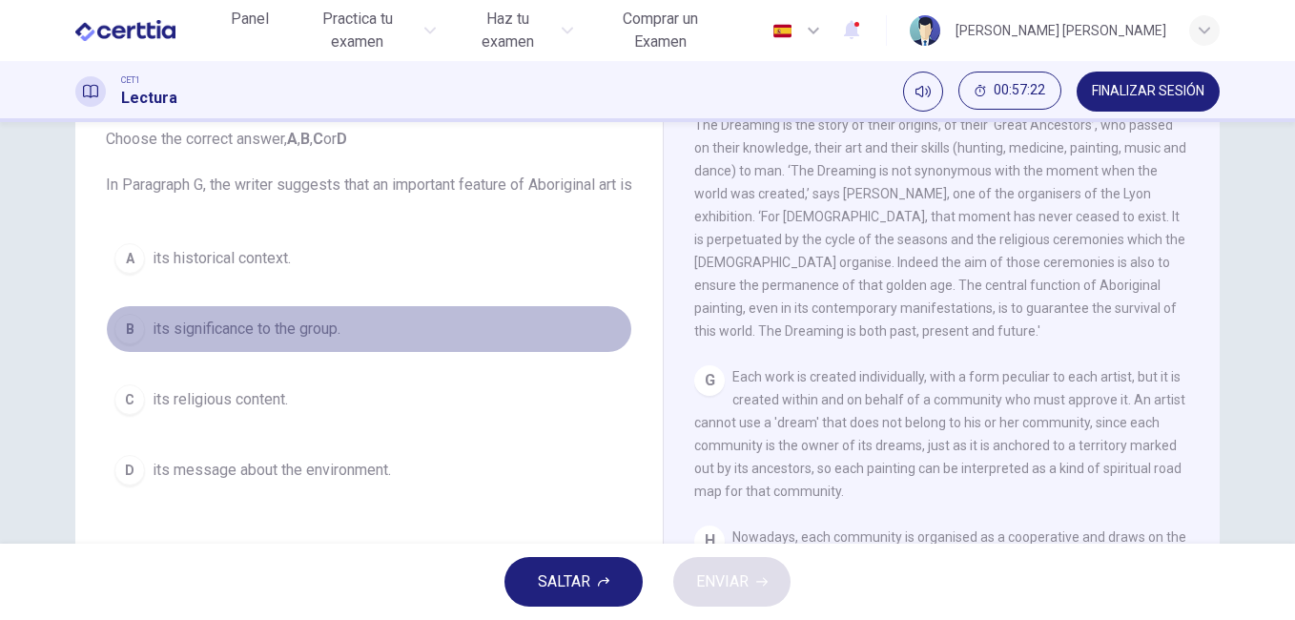
click at [286, 340] on span "its significance to the group." at bounding box center [247, 328] width 188 height 23
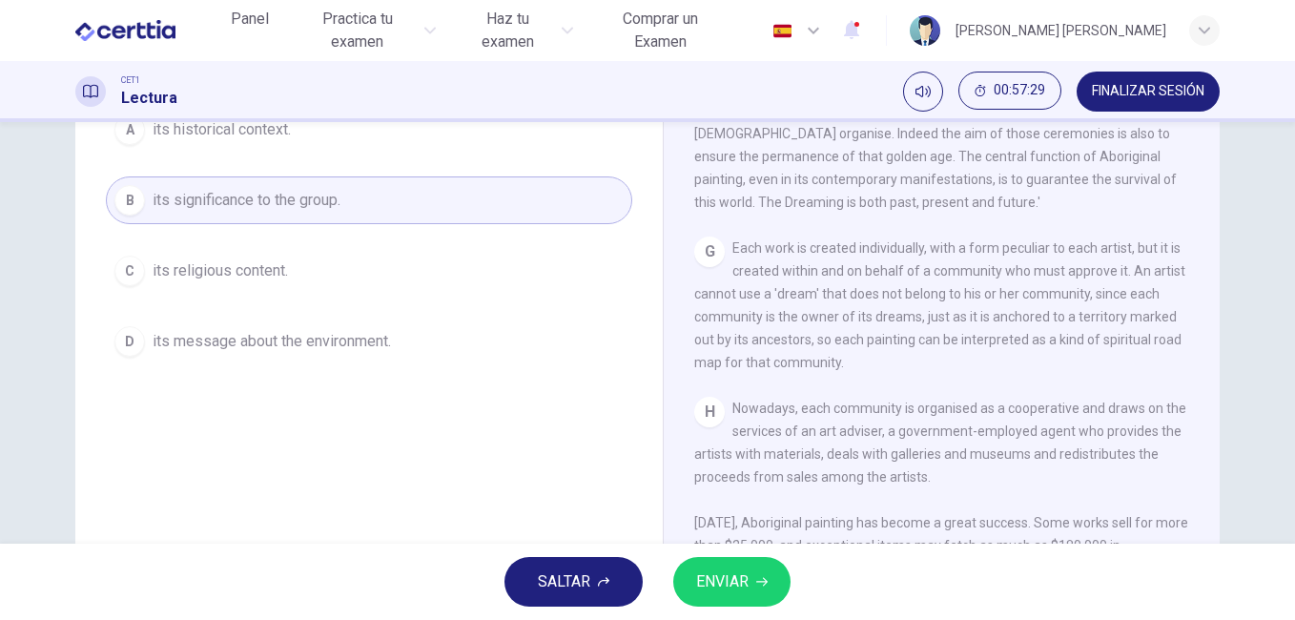
scroll to position [317, 0]
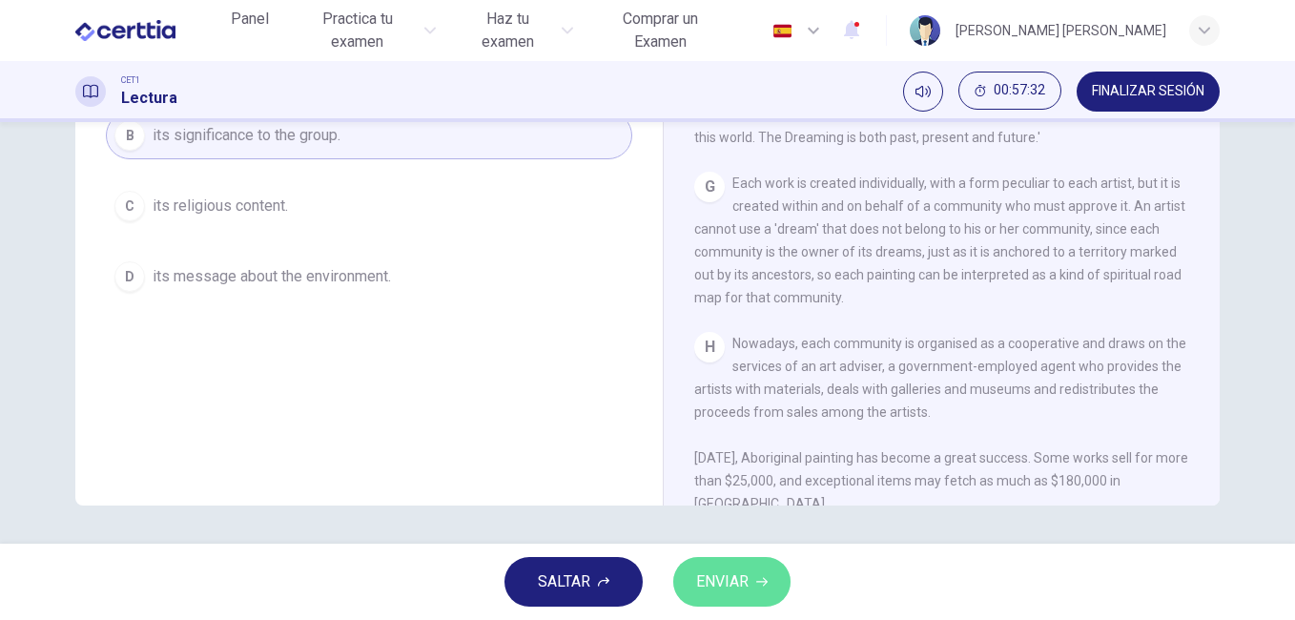
click at [716, 576] on span "ENVIAR" at bounding box center [722, 581] width 52 height 27
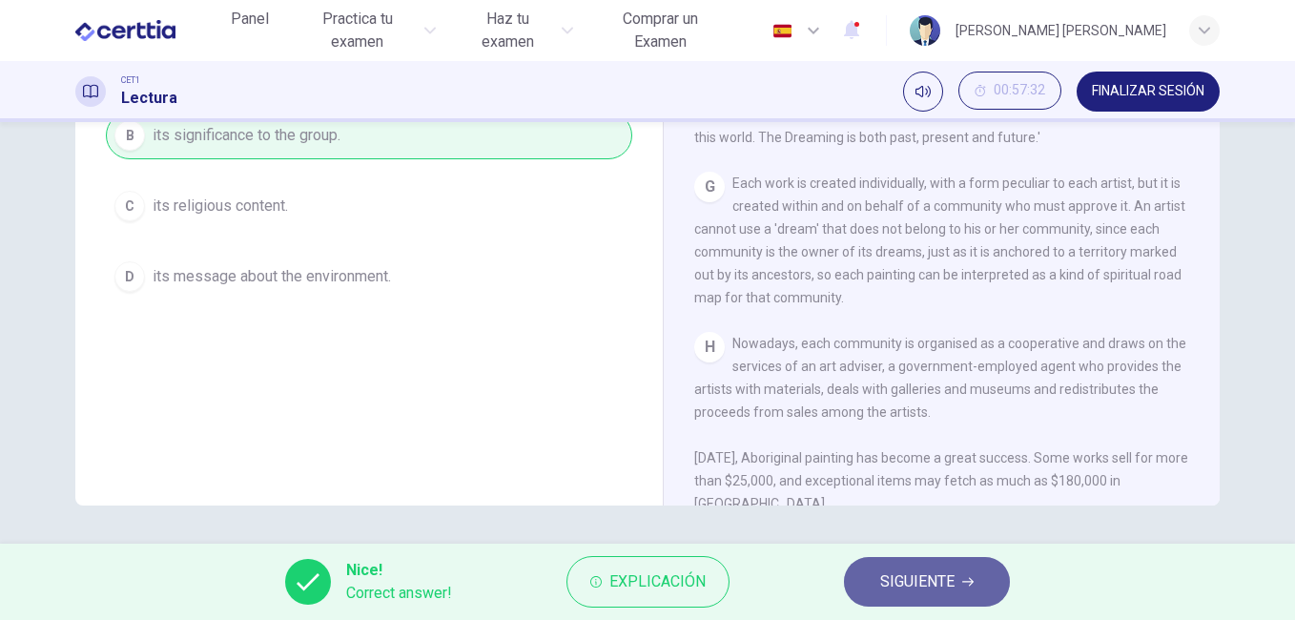
click at [963, 581] on icon "button" at bounding box center [967, 581] width 11 height 11
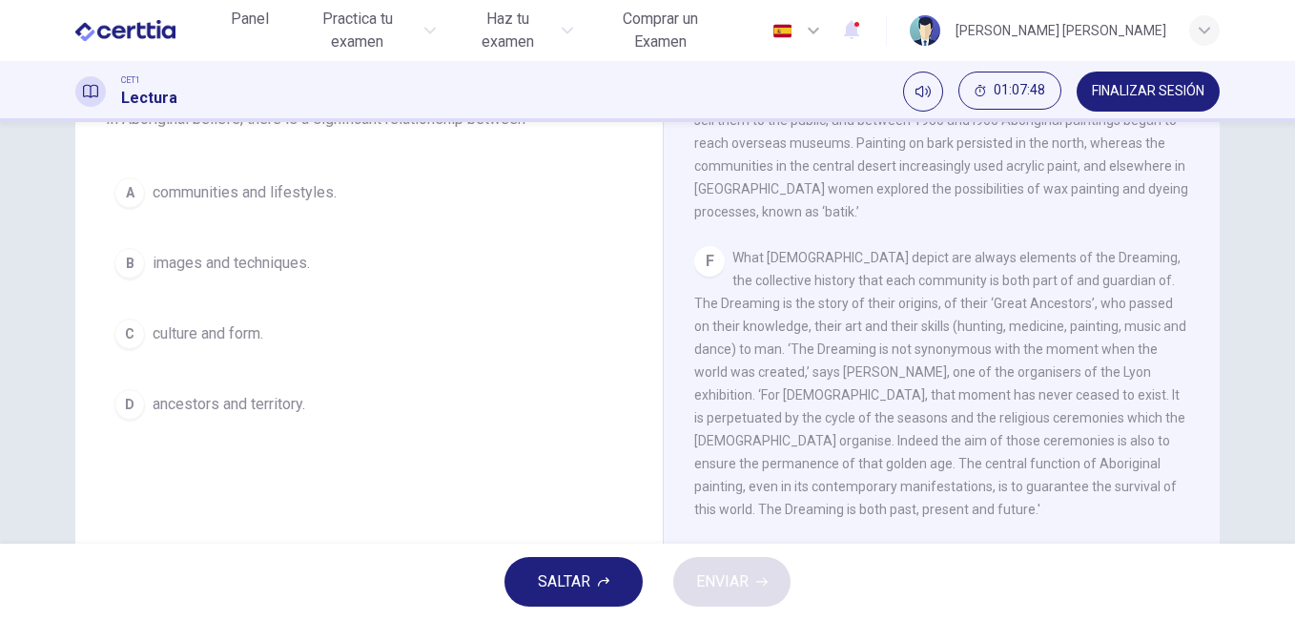
scroll to position [175, 0]
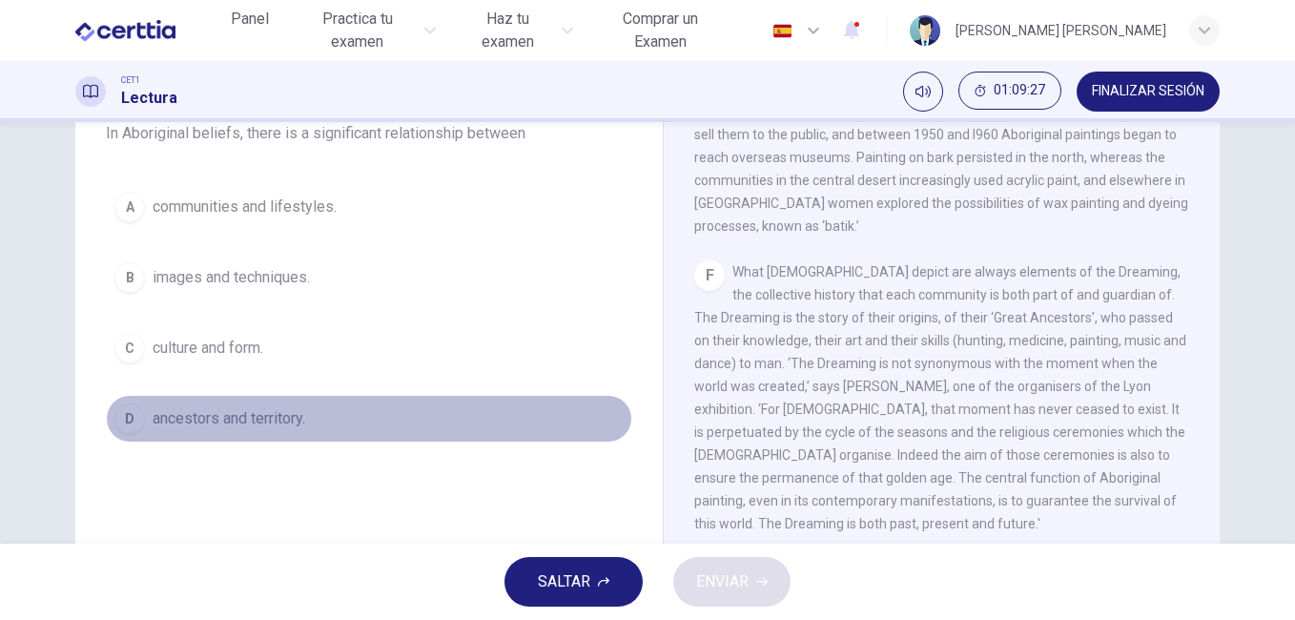
click at [222, 419] on span "ancestors and territory." at bounding box center [229, 418] width 153 height 23
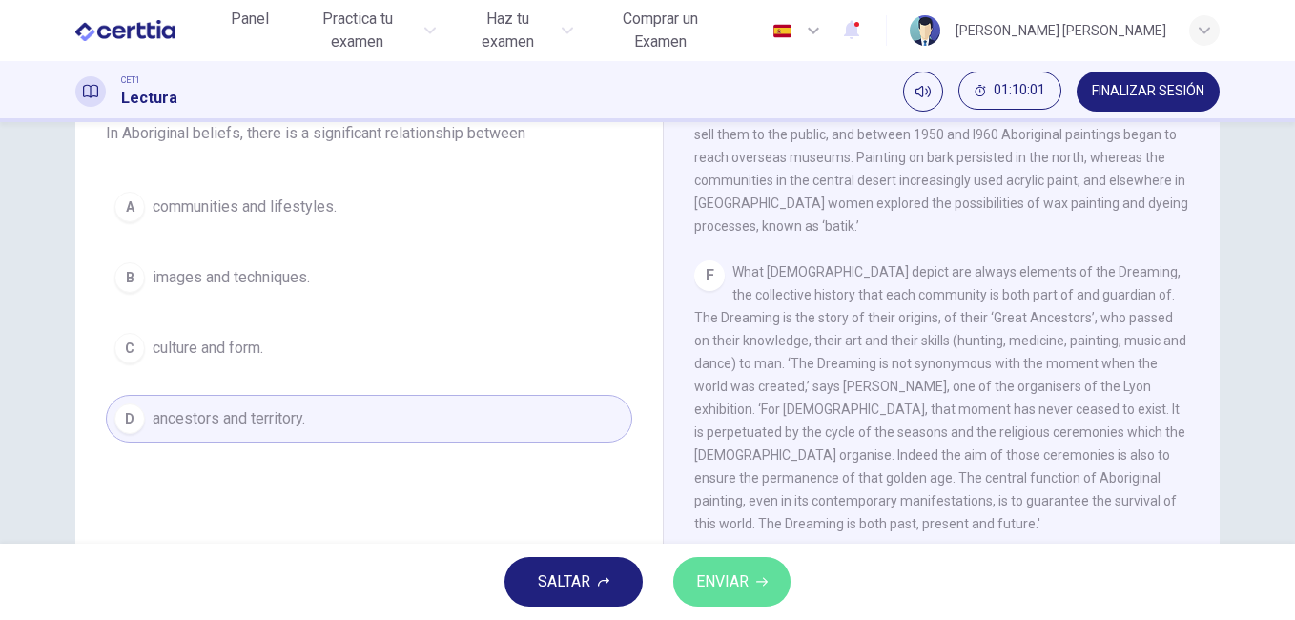
click at [726, 583] on span "ENVIAR" at bounding box center [722, 581] width 52 height 27
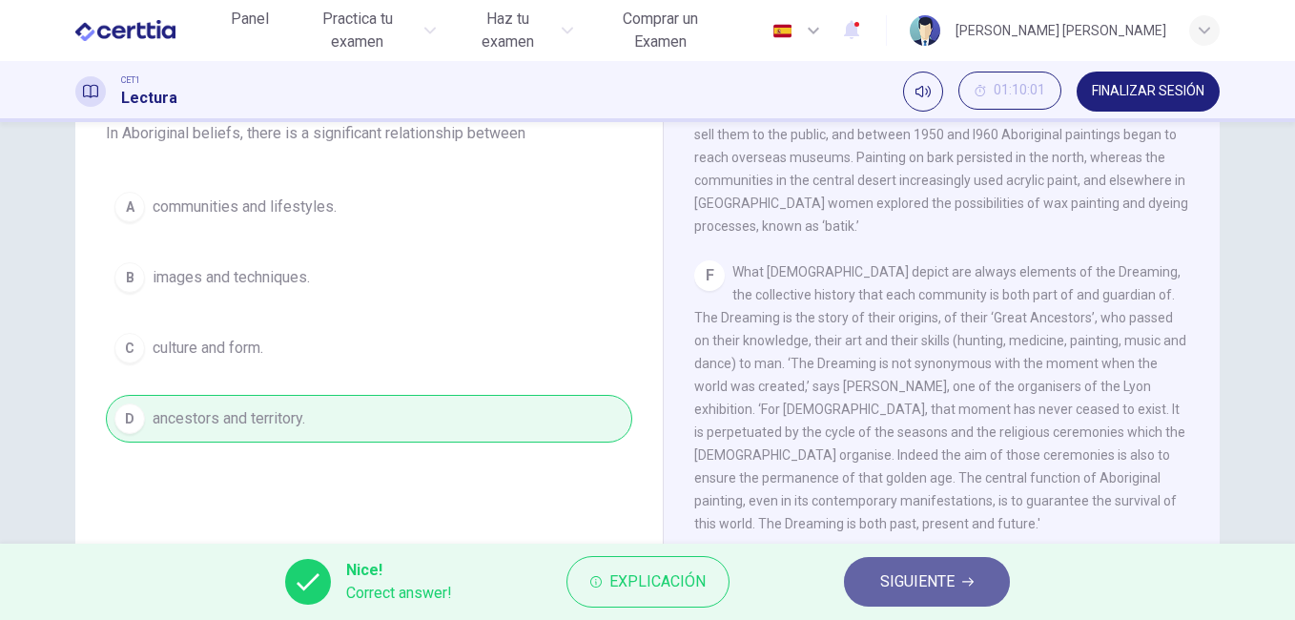
click at [925, 595] on button "SIGUIENTE" at bounding box center [927, 582] width 166 height 50
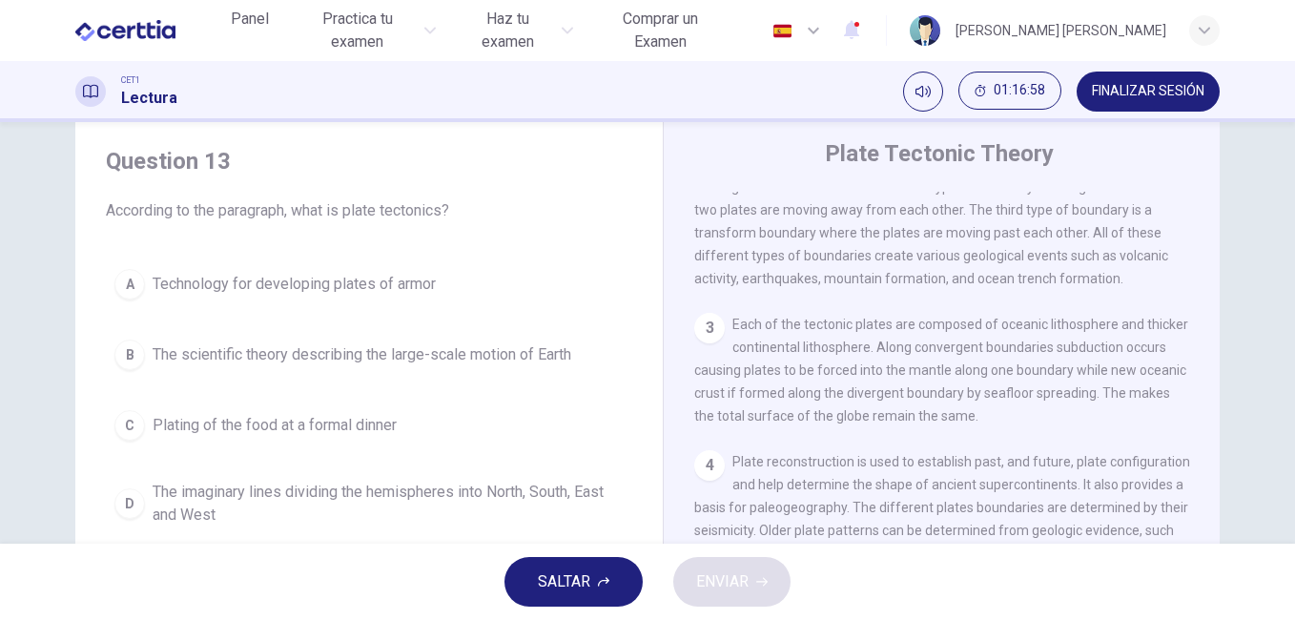
scroll to position [51, 0]
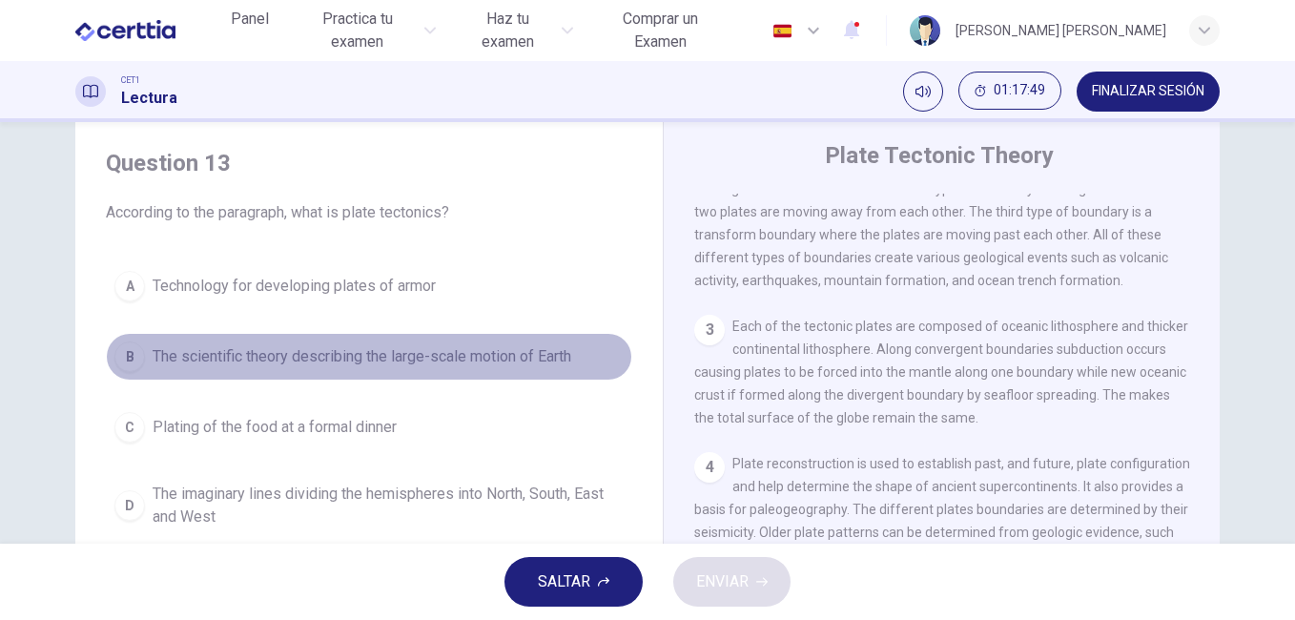
click at [563, 358] on span "The scientific theory describing the large-scale motion of Earth" at bounding box center [362, 356] width 419 height 23
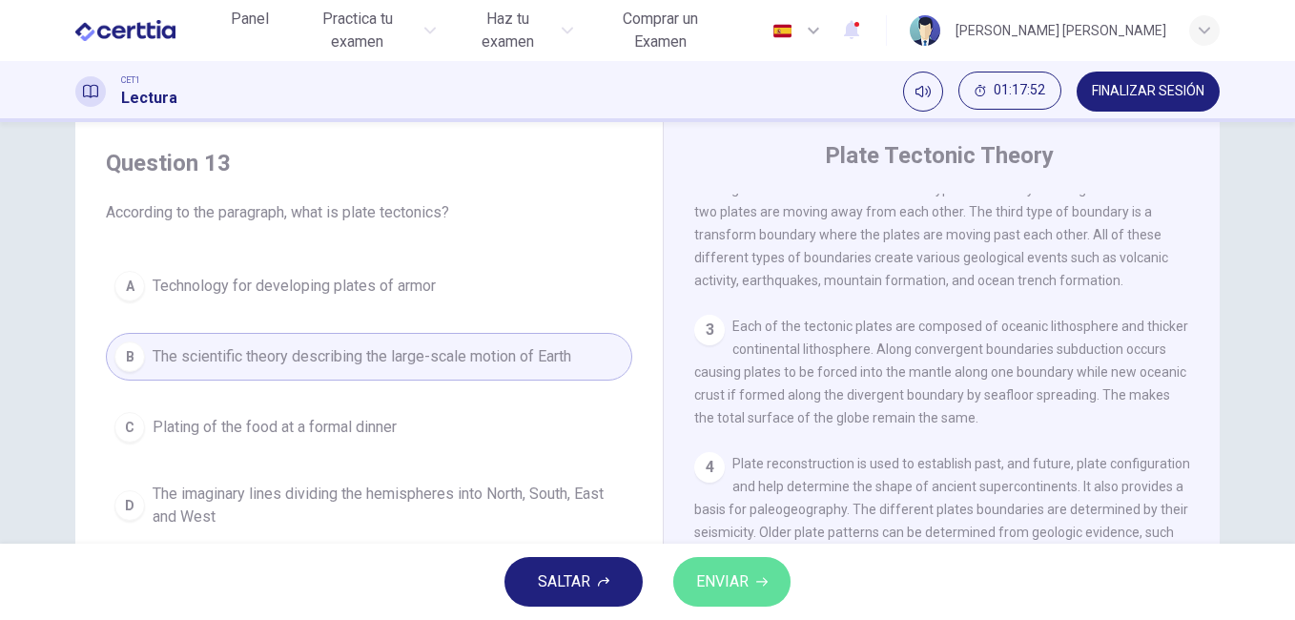
click at [734, 585] on span "ENVIAR" at bounding box center [722, 581] width 52 height 27
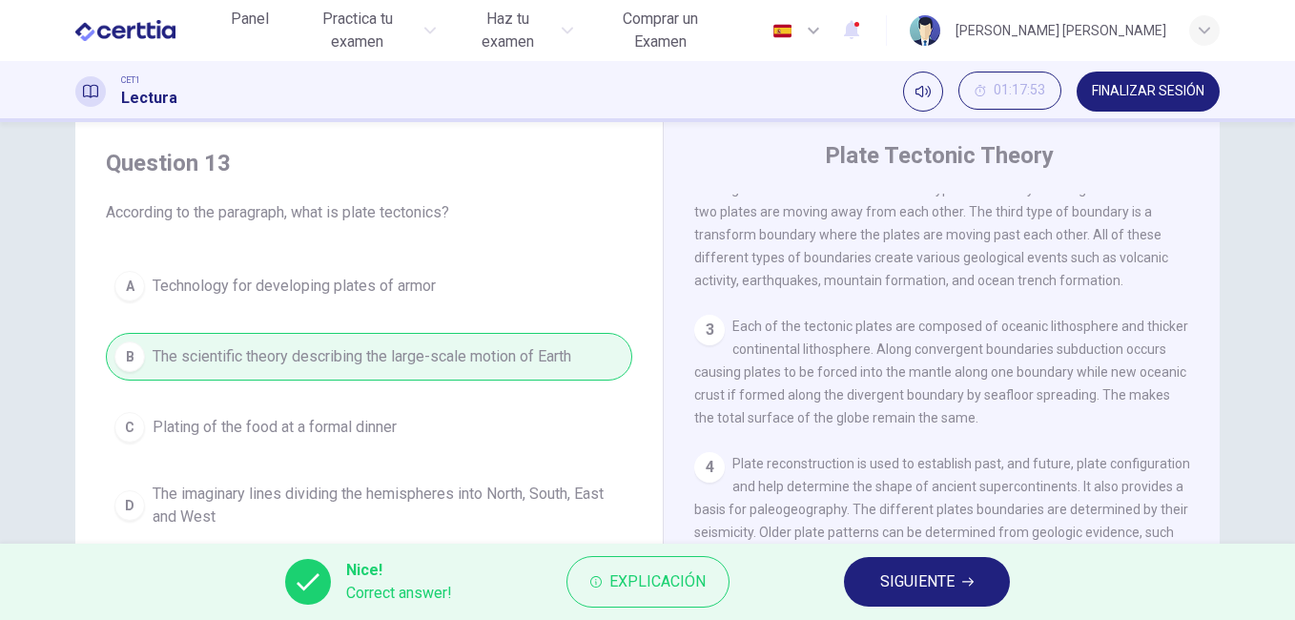
click at [942, 585] on span "SIGUIENTE" at bounding box center [917, 581] width 74 height 27
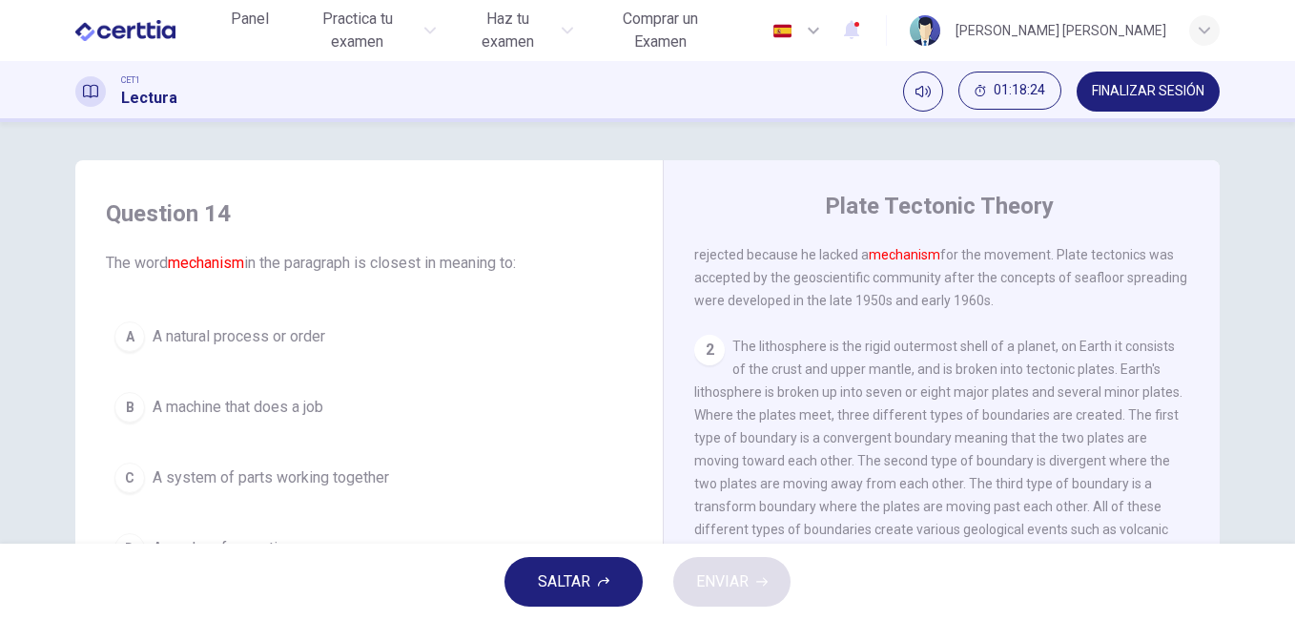
scroll to position [0, 0]
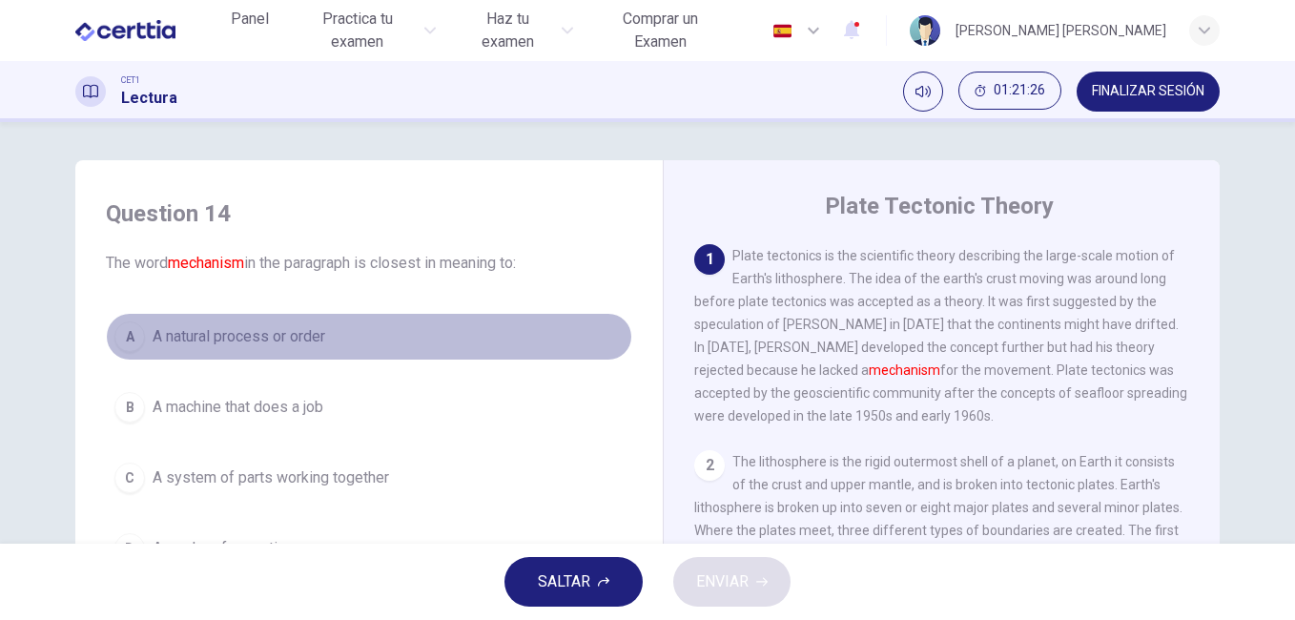
click at [262, 334] on span "A natural process or order" at bounding box center [239, 336] width 173 height 23
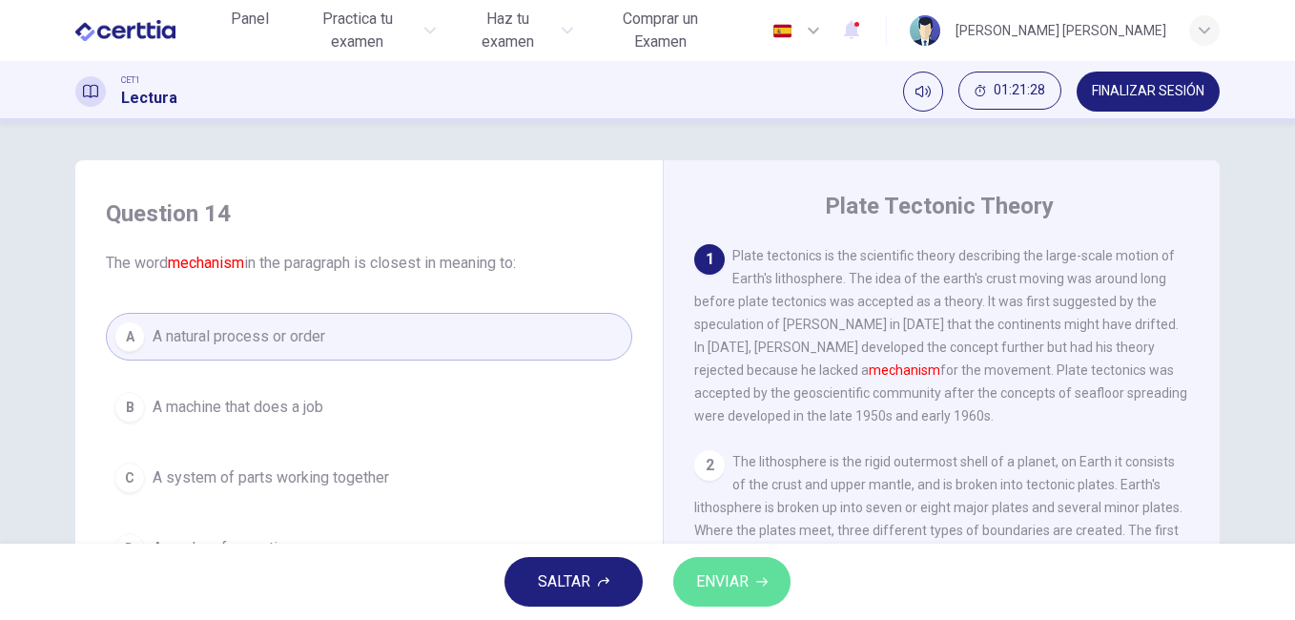
click at [735, 586] on span "ENVIAR" at bounding box center [722, 581] width 52 height 27
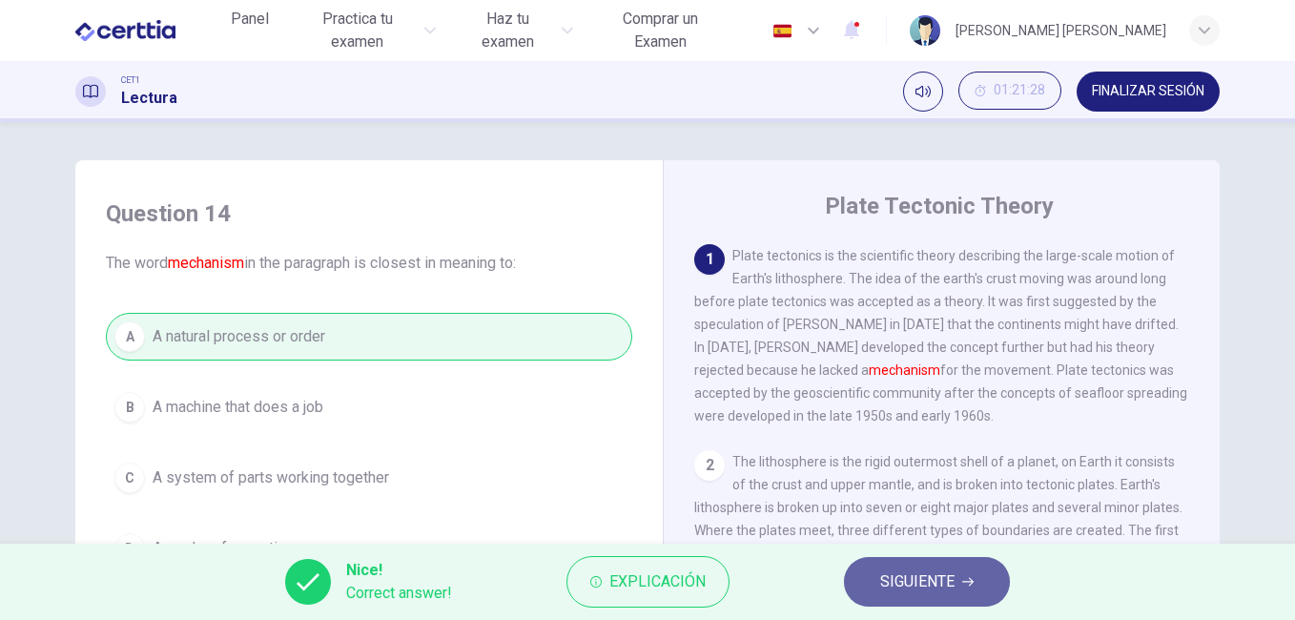
click at [926, 584] on span "SIGUIENTE" at bounding box center [917, 581] width 74 height 27
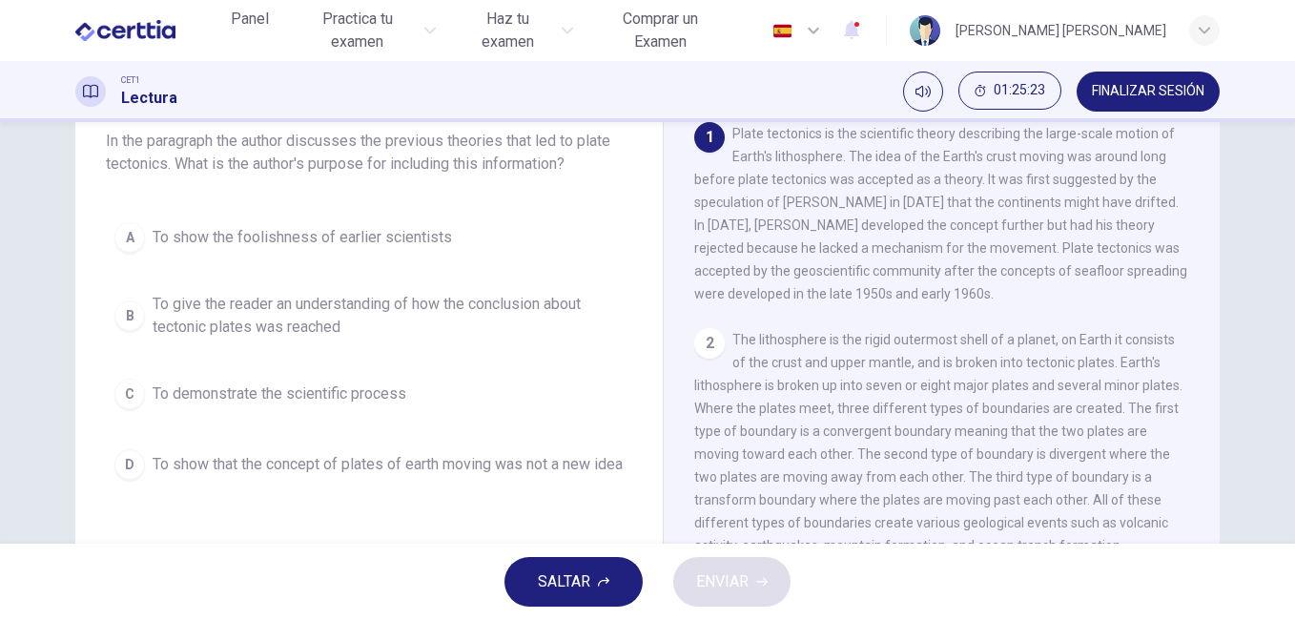
scroll to position [120, 0]
click at [440, 461] on span "To show that the concept of plates of earth moving was not a new idea" at bounding box center [388, 466] width 470 height 23
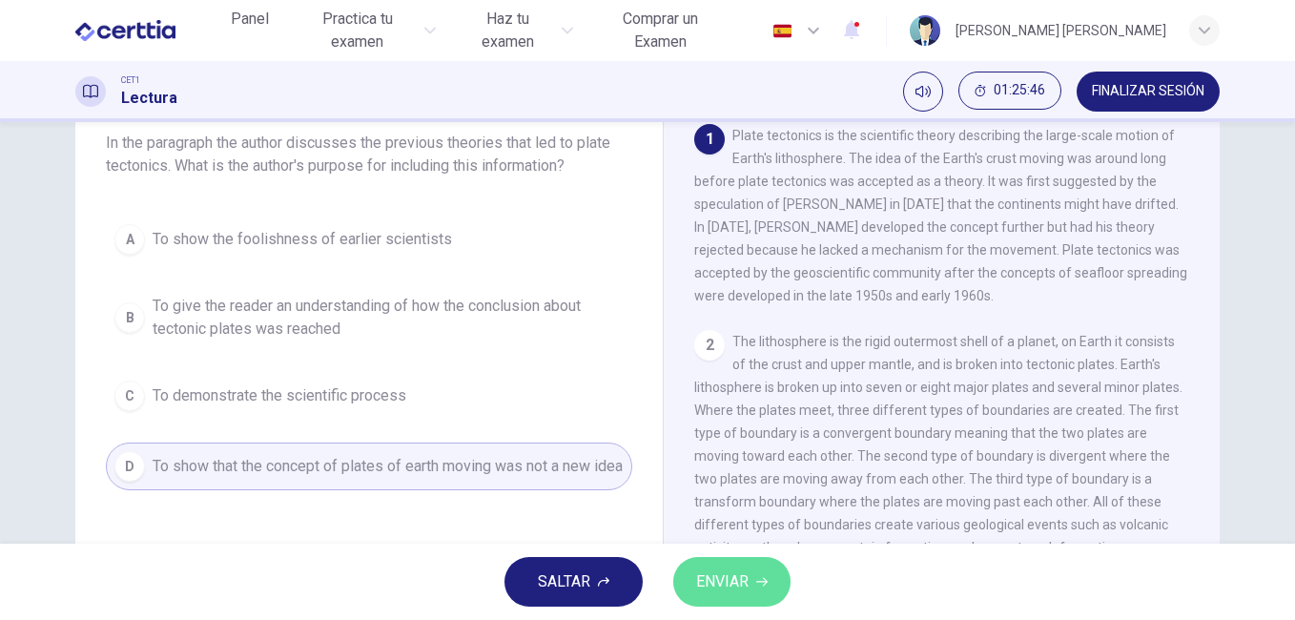
click at [726, 579] on span "ENVIAR" at bounding box center [722, 581] width 52 height 27
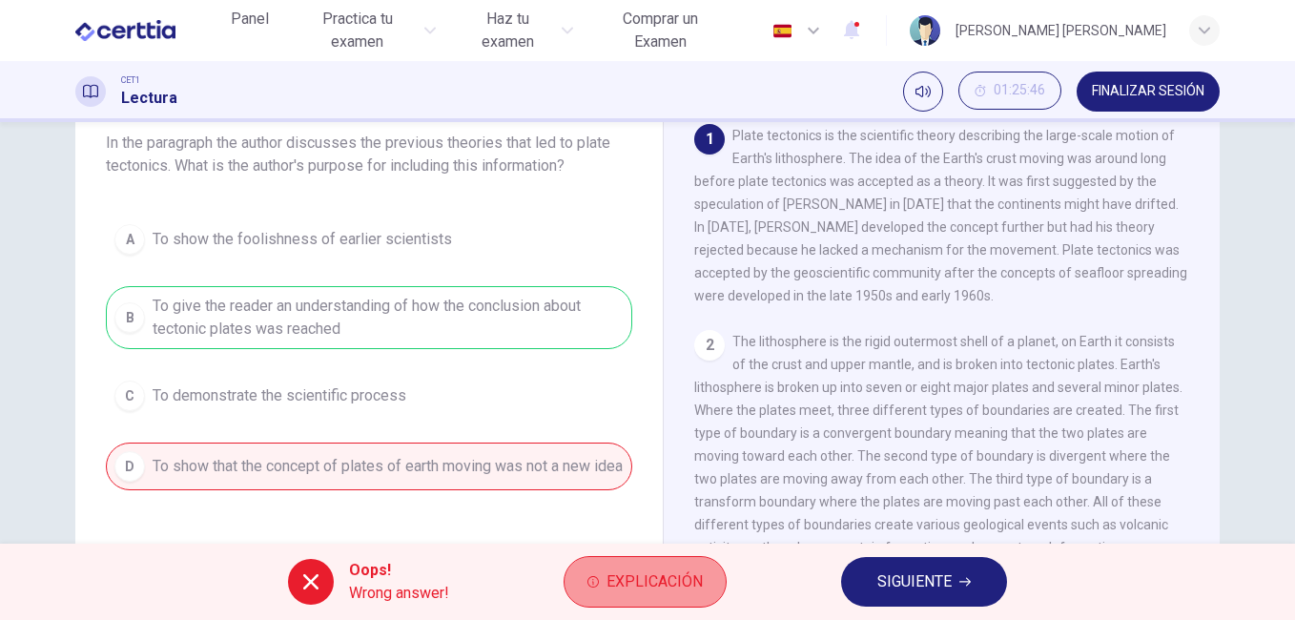
click at [669, 576] on span "Explicación" at bounding box center [654, 581] width 96 height 27
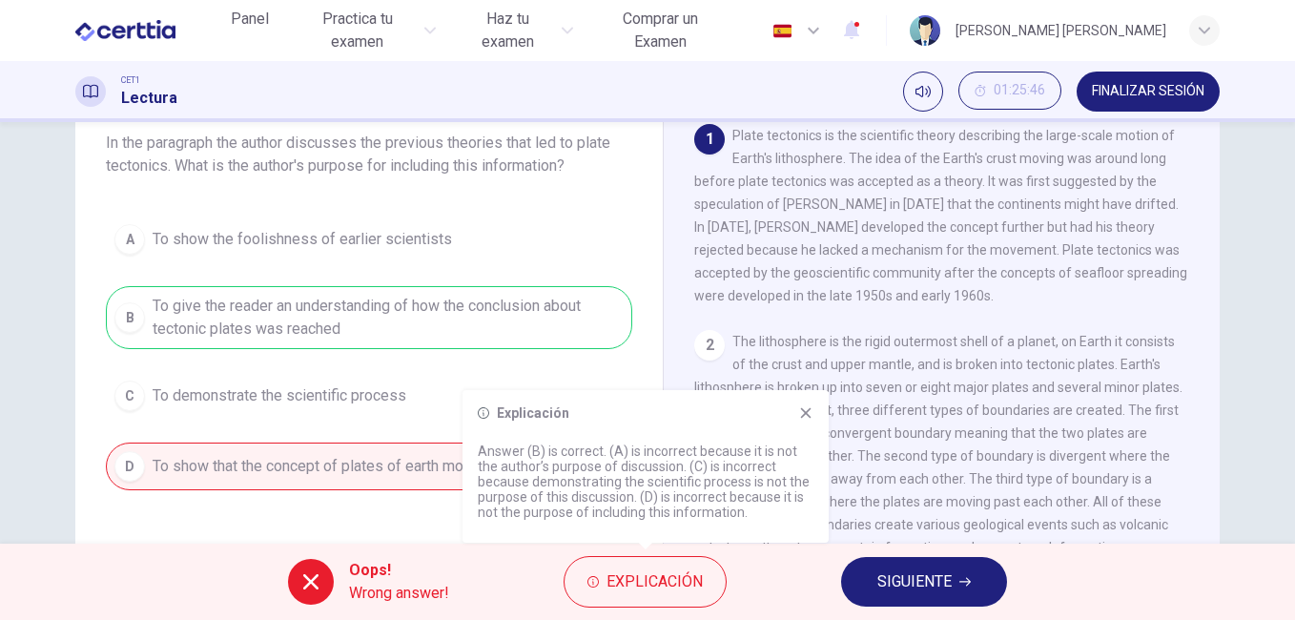
click at [805, 411] on icon at bounding box center [806, 413] width 10 height 10
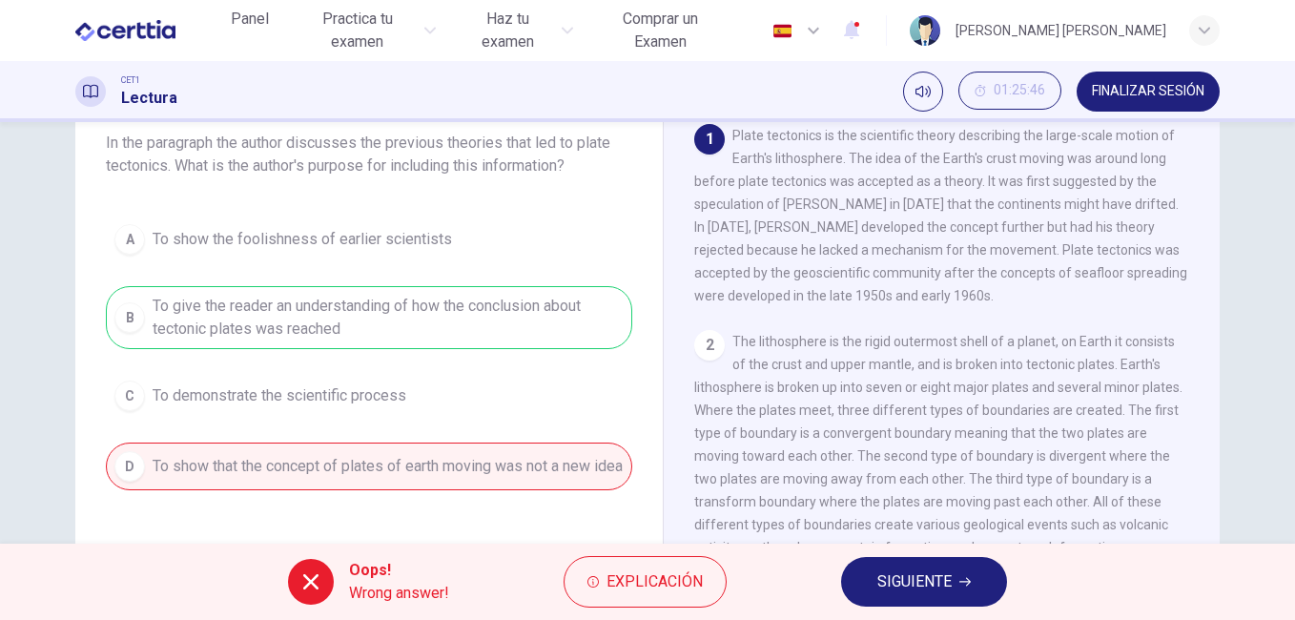
click at [924, 577] on span "SIGUIENTE" at bounding box center [914, 581] width 74 height 27
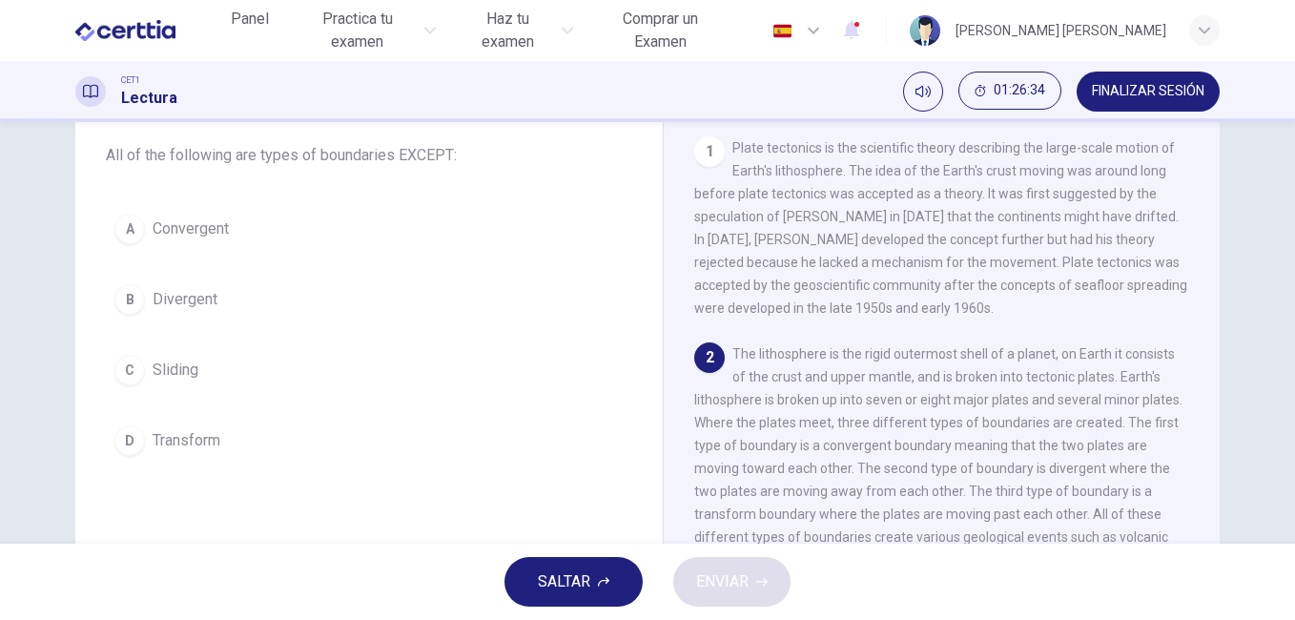
scroll to position [113, 0]
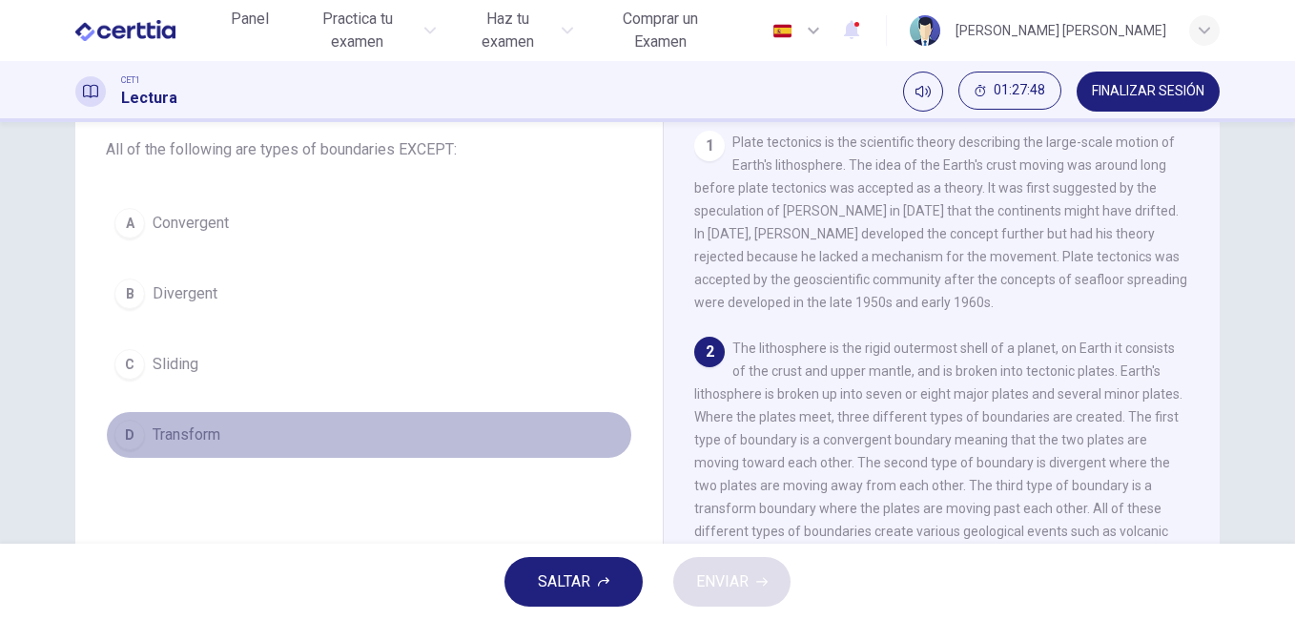
click at [171, 433] on span "Transform" at bounding box center [187, 434] width 68 height 23
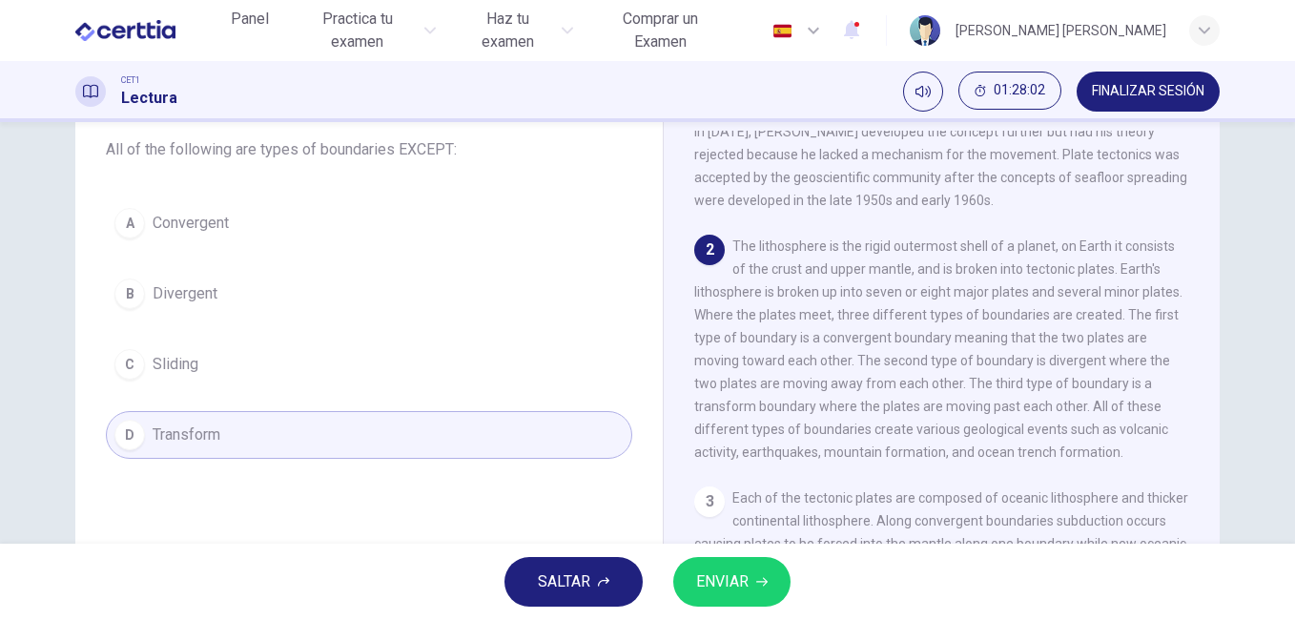
scroll to position [104, 0]
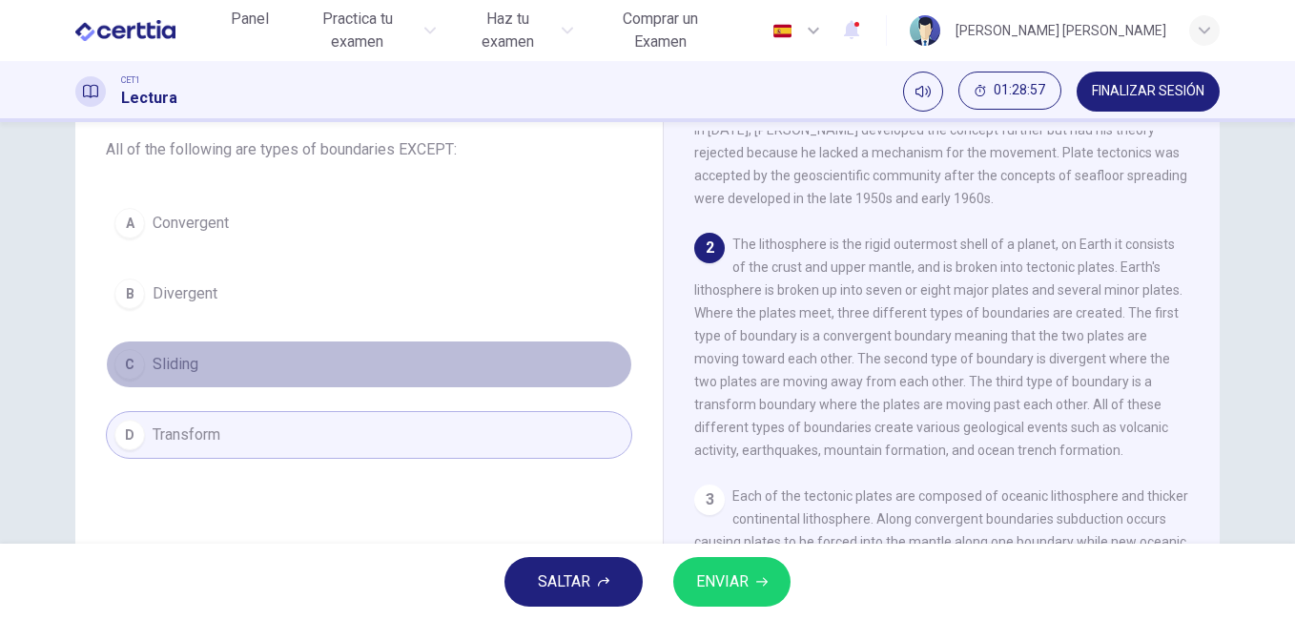
click at [182, 358] on span "Sliding" at bounding box center [176, 364] width 46 height 23
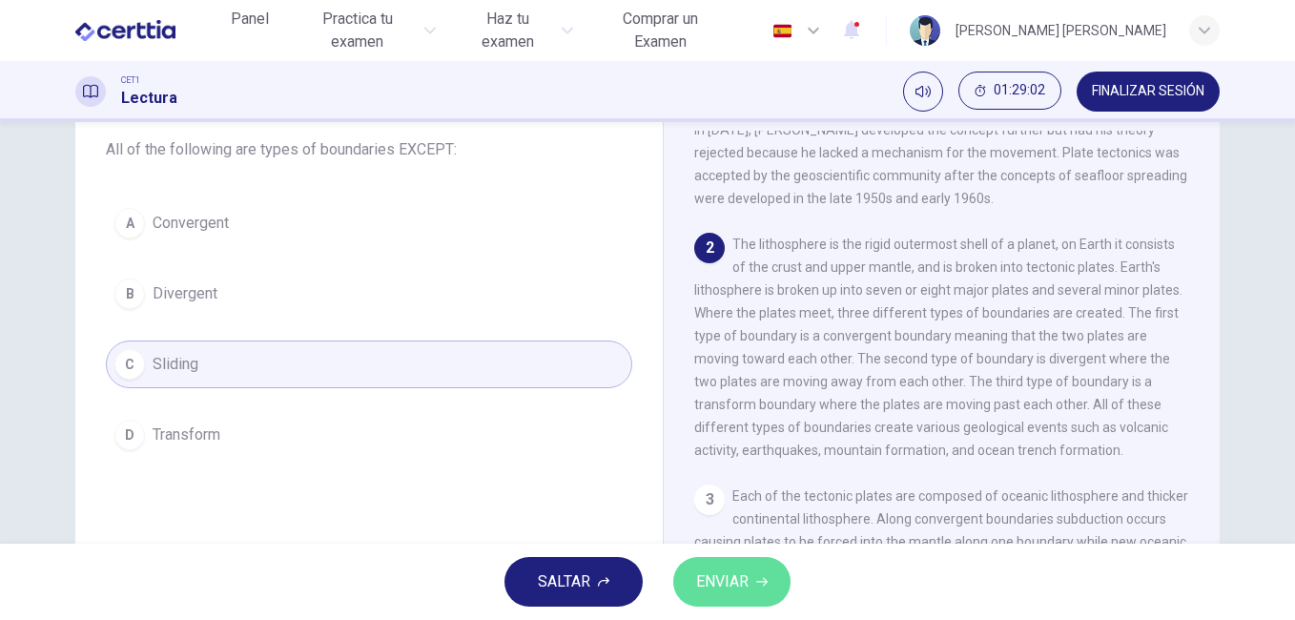
click at [740, 581] on span "ENVIAR" at bounding box center [722, 581] width 52 height 27
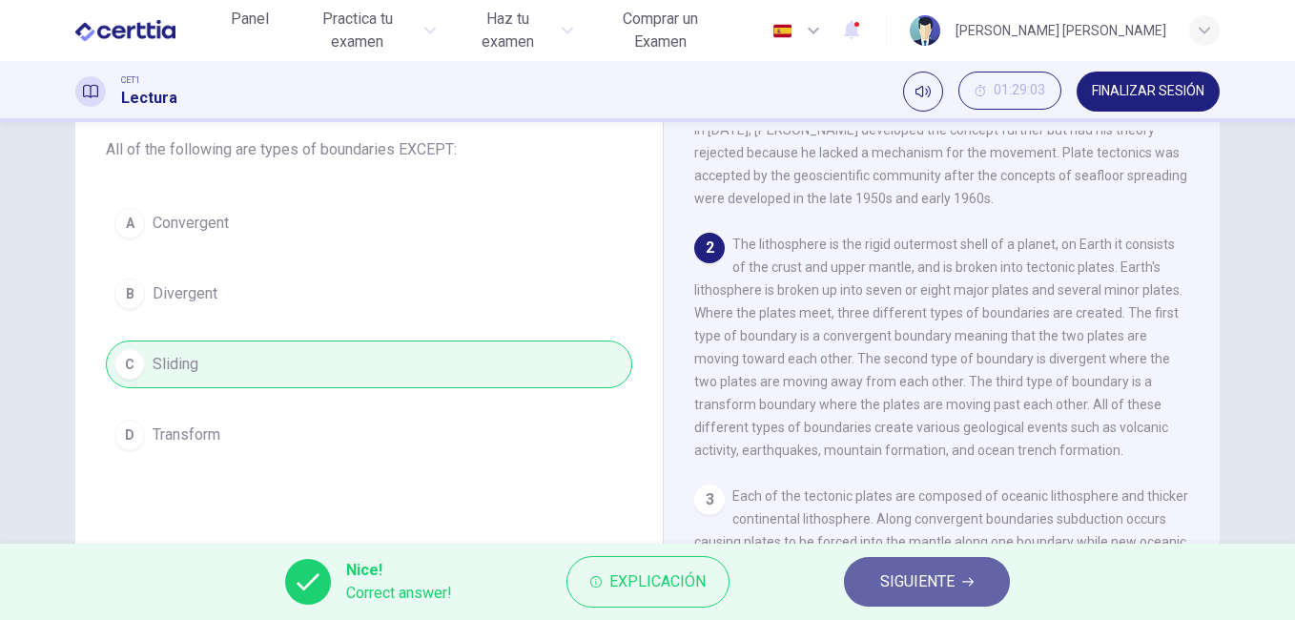
click at [911, 585] on span "SIGUIENTE" at bounding box center [917, 581] width 74 height 27
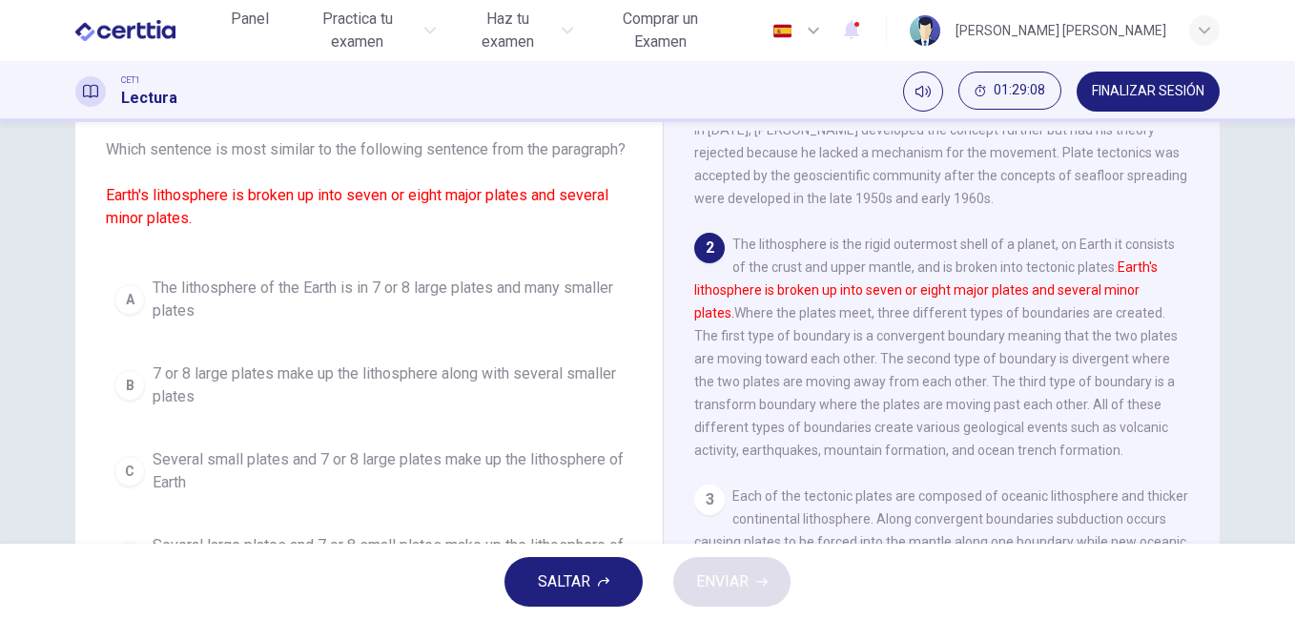
drag, startPoint x: 1284, startPoint y: 370, endPoint x: 1259, endPoint y: 261, distance: 111.5
click at [1259, 261] on div "Question 17 Which sentence is most similar to the following sentence from the p…" at bounding box center [647, 332] width 1295 height 421
drag, startPoint x: 103, startPoint y: 215, endPoint x: 277, endPoint y: 219, distance: 174.5
click at [219, 230] on span "Which sentence is most similar to the following sentence from the paragraph? Ea…" at bounding box center [369, 184] width 526 height 92
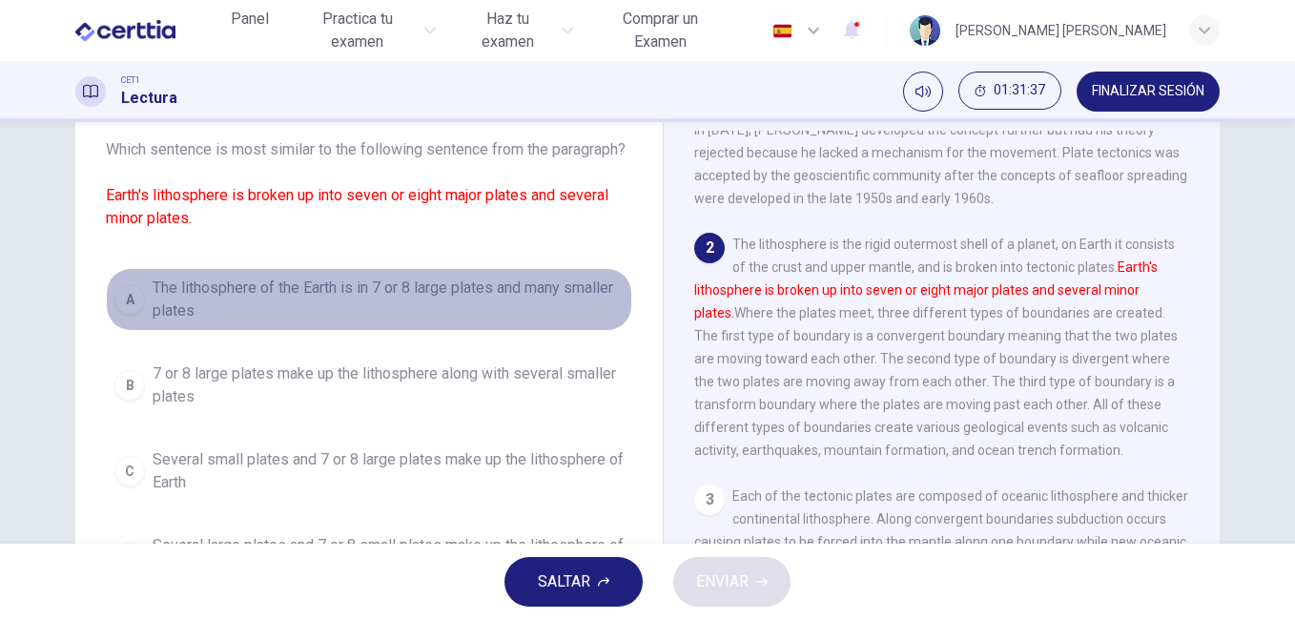
click at [153, 306] on span "The lithosphere of the Earth is in 7 or 8 large plates and many smaller plates" at bounding box center [388, 299] width 471 height 46
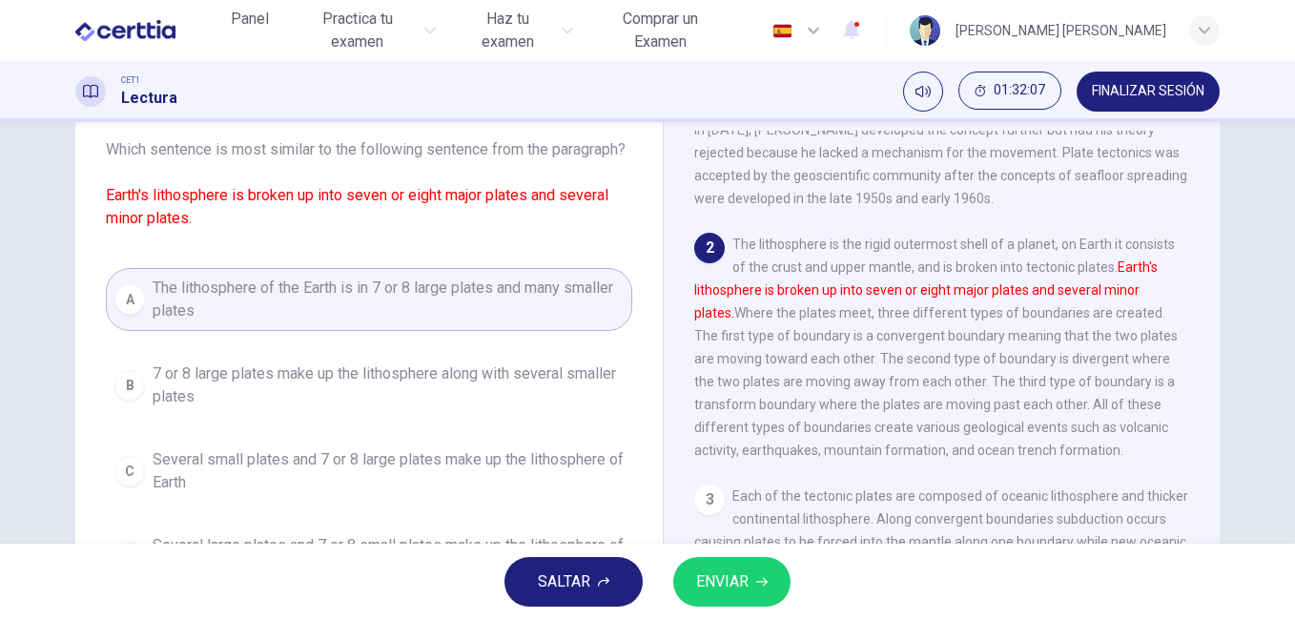
click at [189, 494] on span "Several small plates and 7 or 8 large plates make up the lithosphere of Earth" at bounding box center [388, 471] width 471 height 46
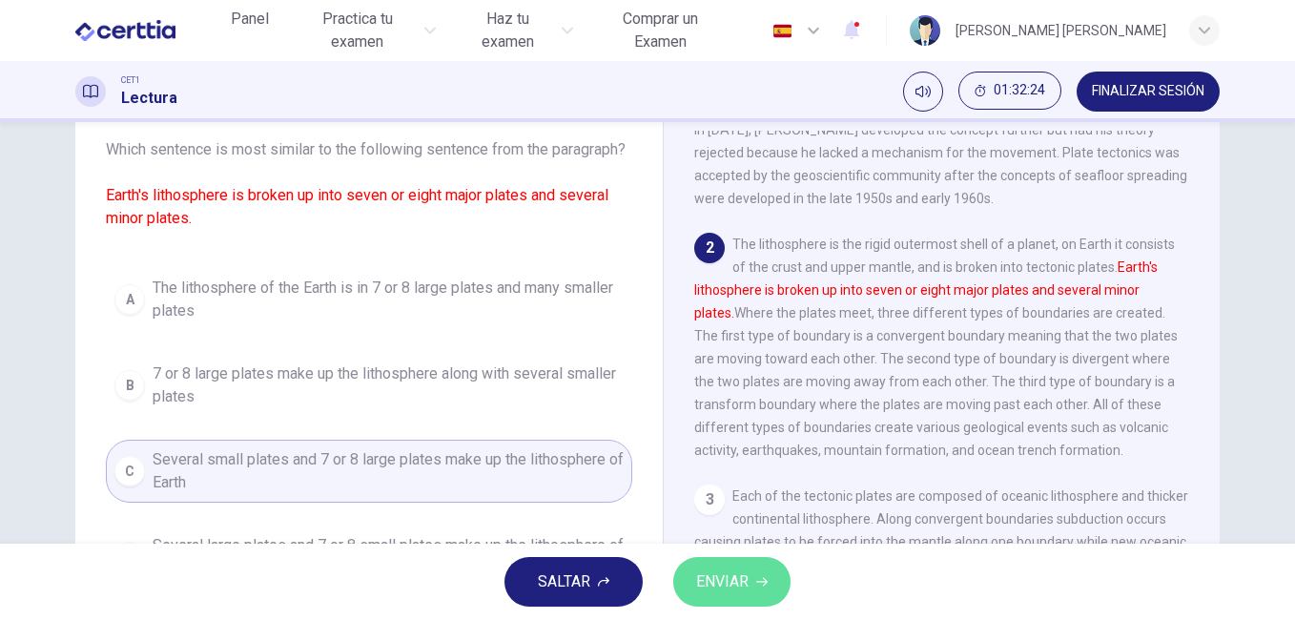
click at [745, 581] on span "ENVIAR" at bounding box center [722, 581] width 52 height 27
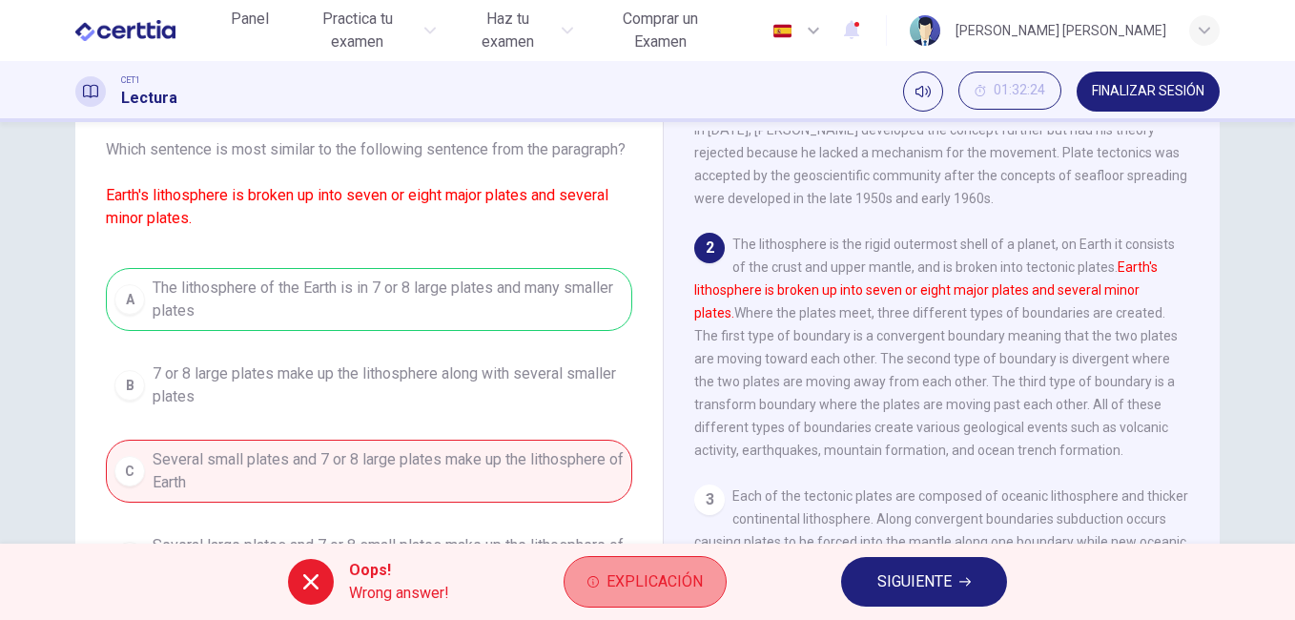
click at [644, 581] on span "Explicación" at bounding box center [654, 581] width 96 height 27
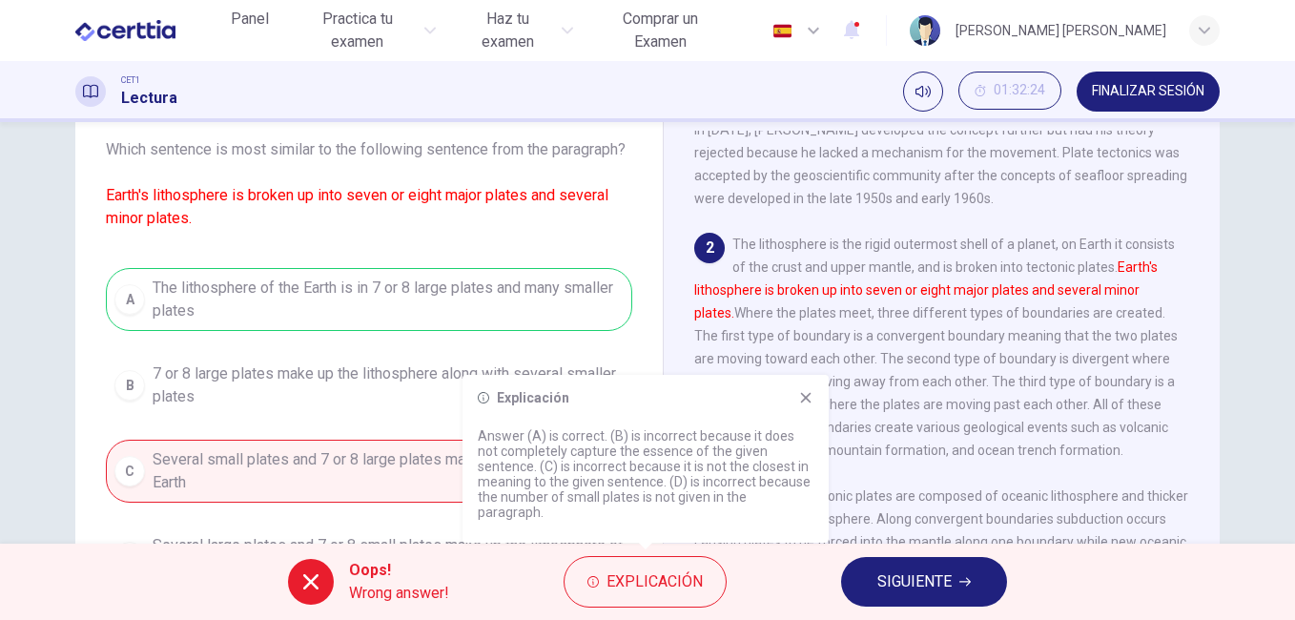
click at [804, 403] on icon at bounding box center [806, 398] width 10 height 10
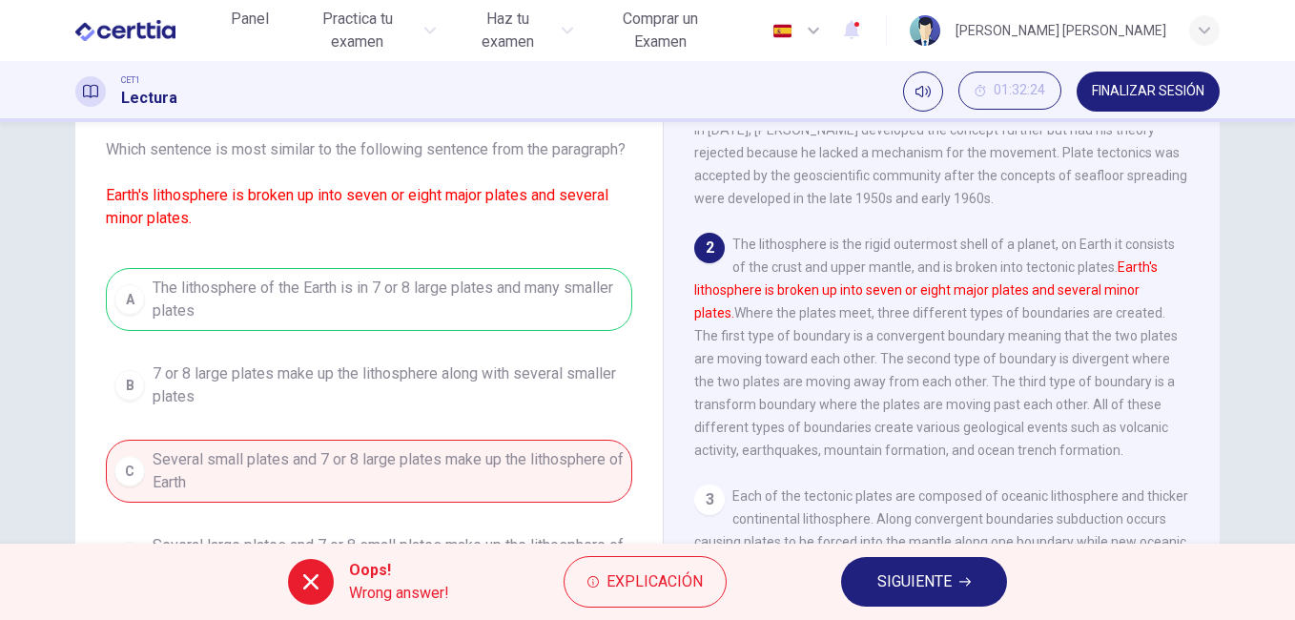
click at [977, 590] on button "SIGUIENTE" at bounding box center [924, 582] width 166 height 50
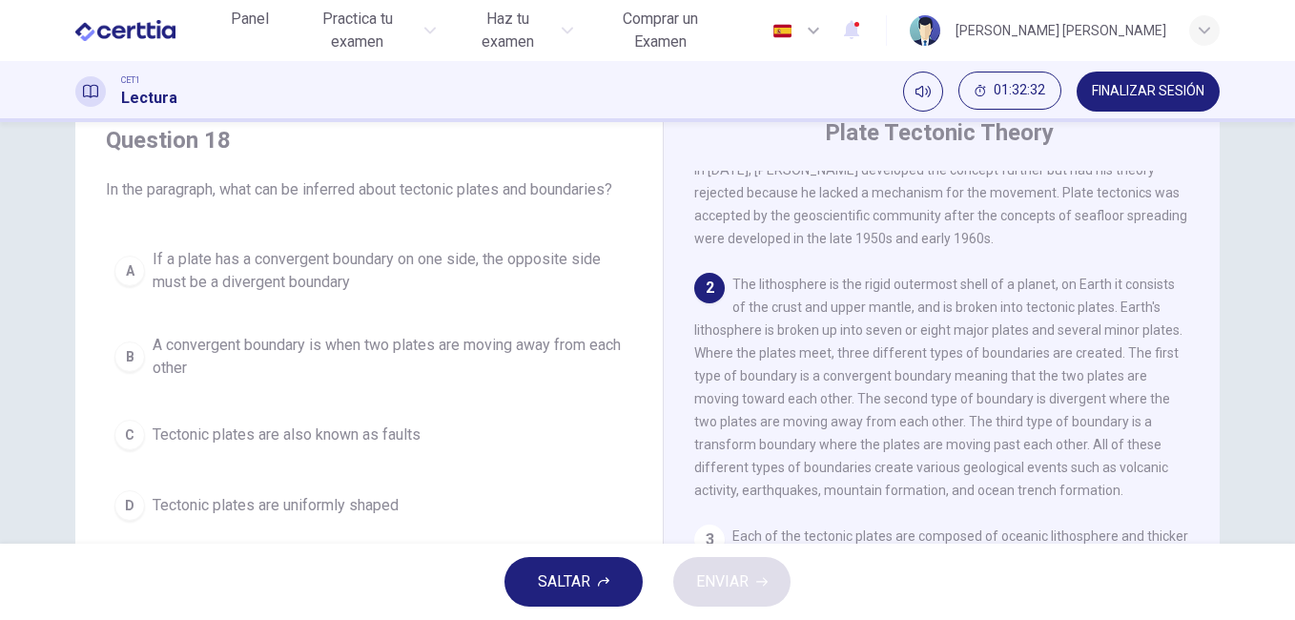
scroll to position [75, 0]
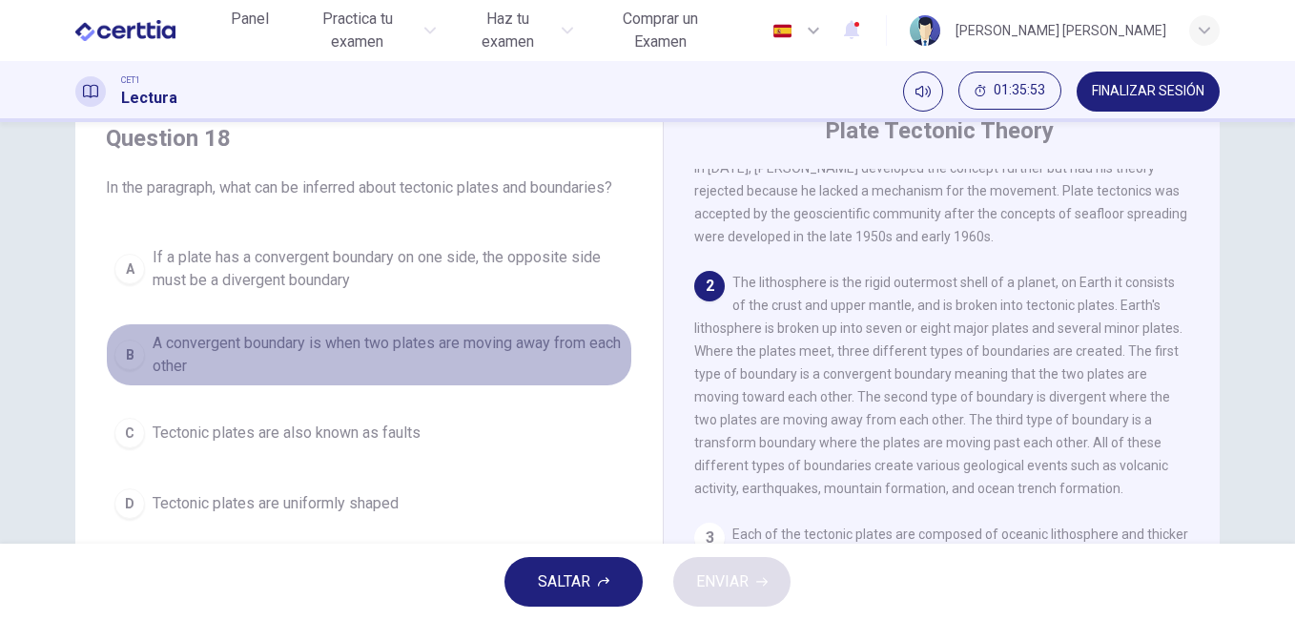
click at [367, 345] on span "A convergent boundary is when two plates are moving away from each other" at bounding box center [388, 355] width 471 height 46
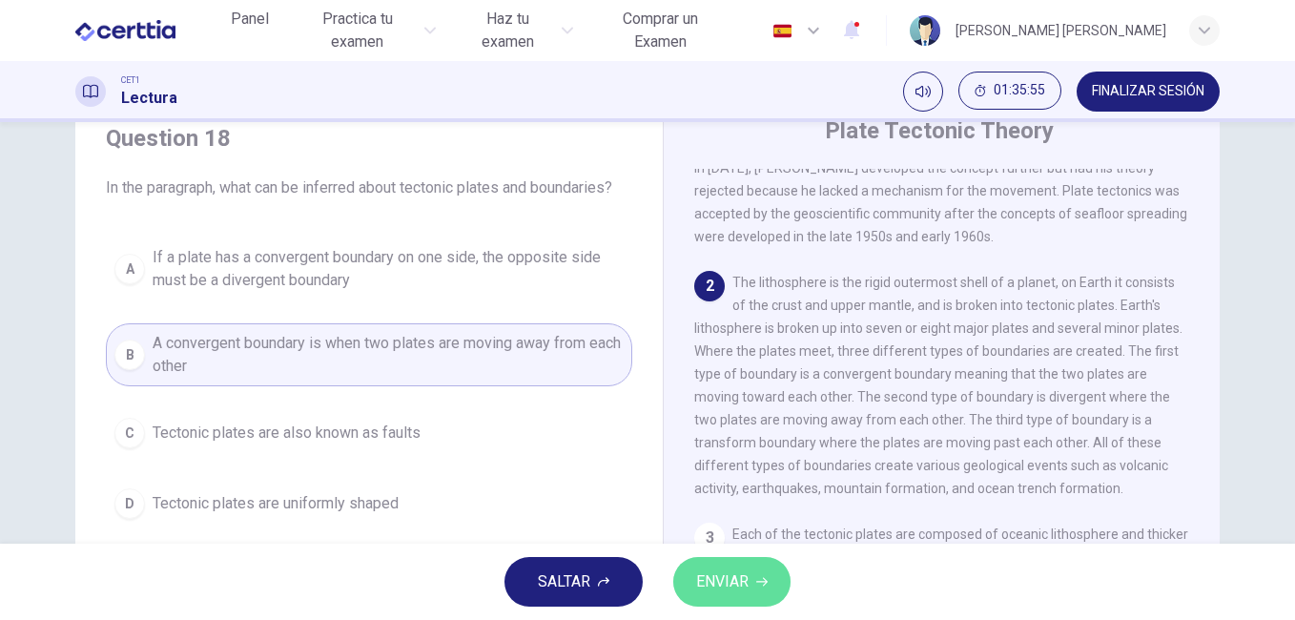
click at [734, 574] on span "ENVIAR" at bounding box center [722, 581] width 52 height 27
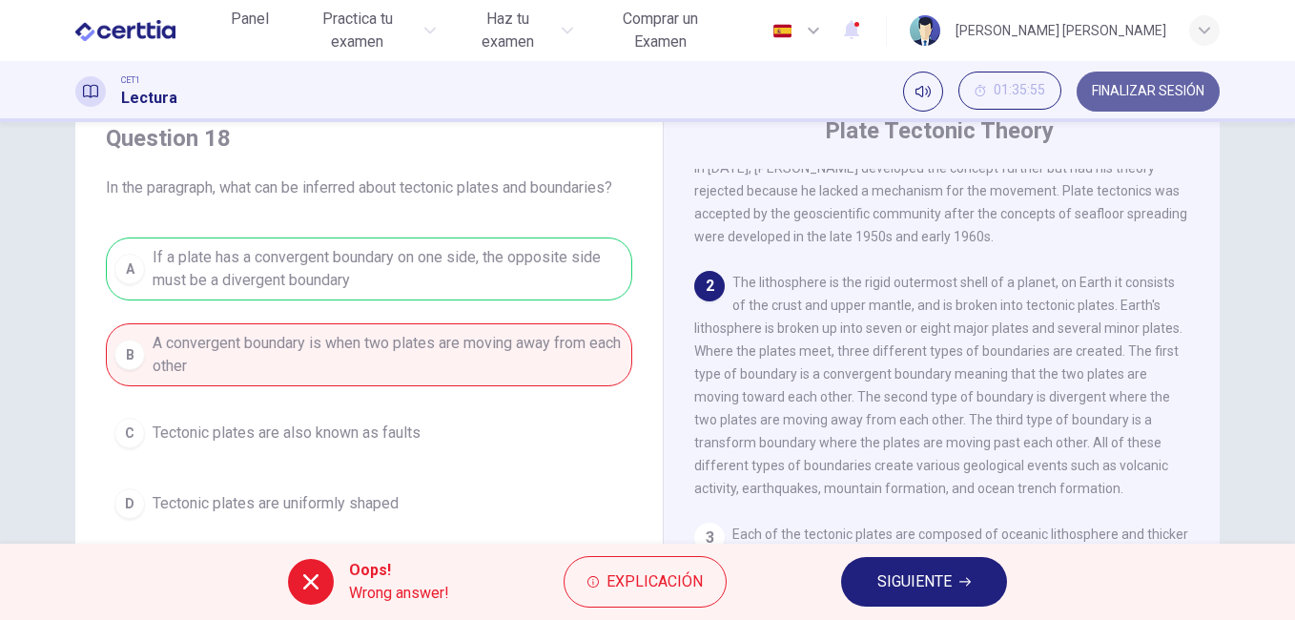
click at [1154, 89] on span "FINALIZAR SESIÓN" at bounding box center [1148, 91] width 112 height 15
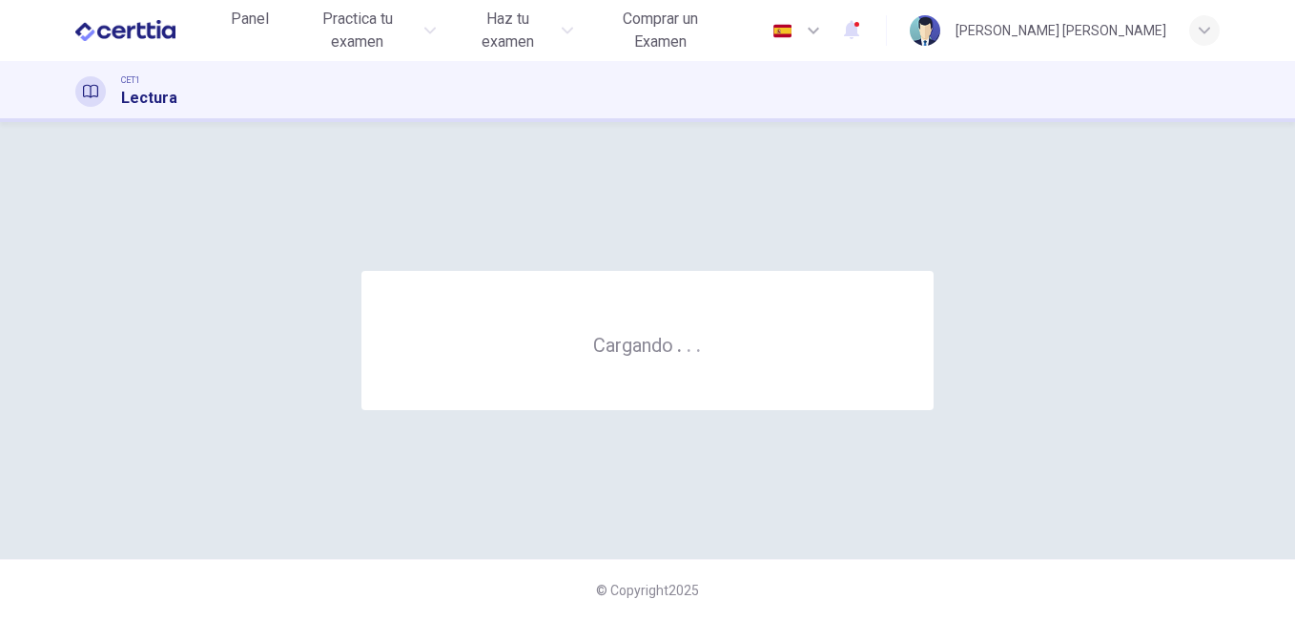
scroll to position [0, 0]
